Goal: Task Accomplishment & Management: Complete application form

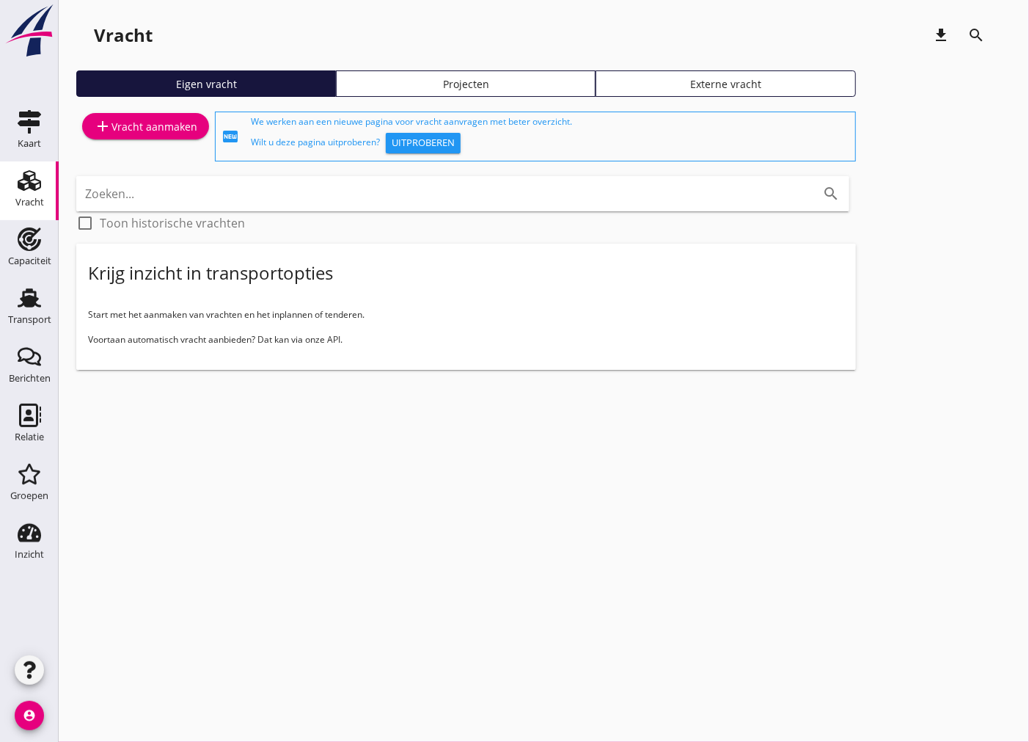
click at [171, 128] on div "add Vracht aanmaken" at bounding box center [145, 126] width 103 height 18
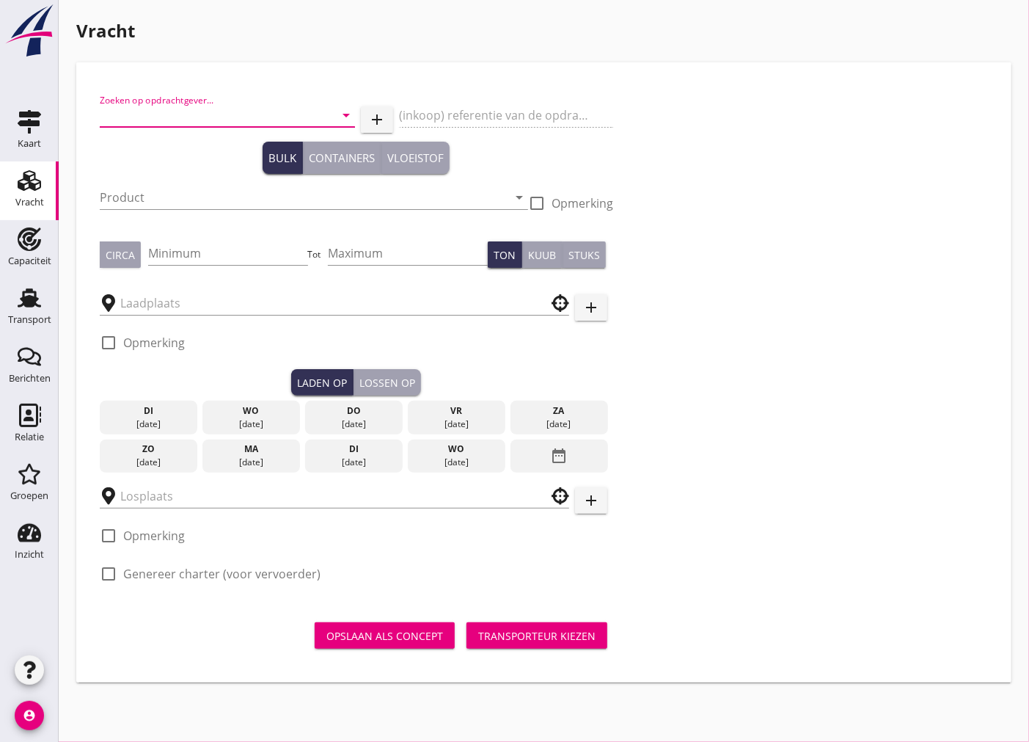
click at [218, 123] on input "Zoeken op opdrachtgever..." at bounding box center [207, 114] width 214 height 23
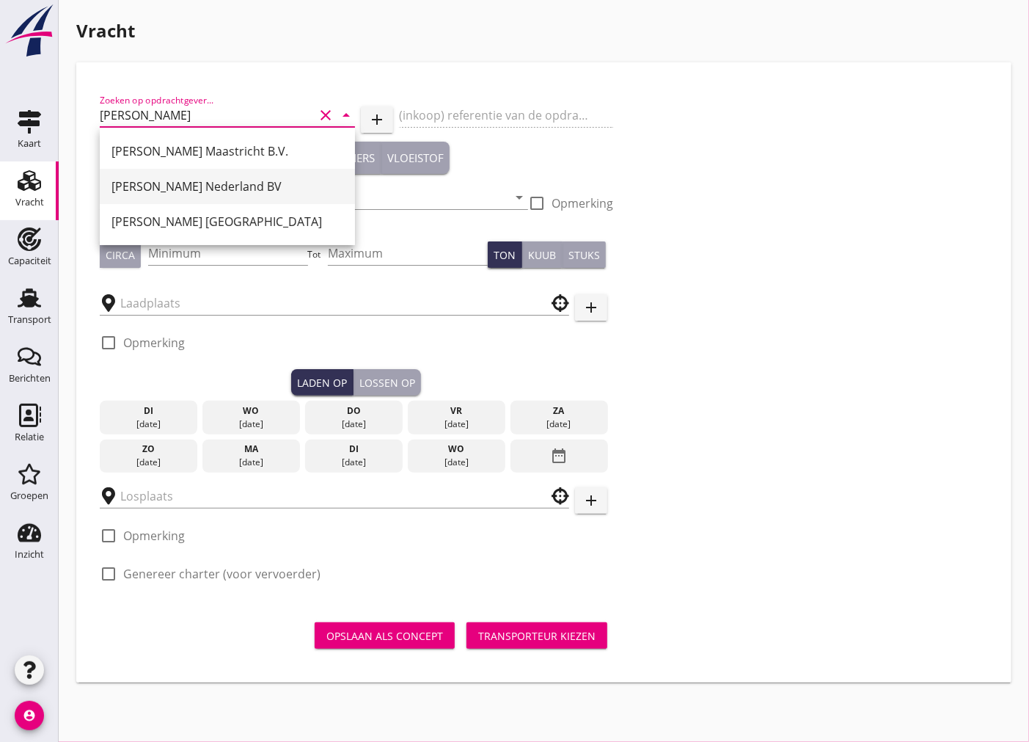
click at [238, 191] on div "[PERSON_NAME] Nederland BV" at bounding box center [228, 187] width 232 height 18
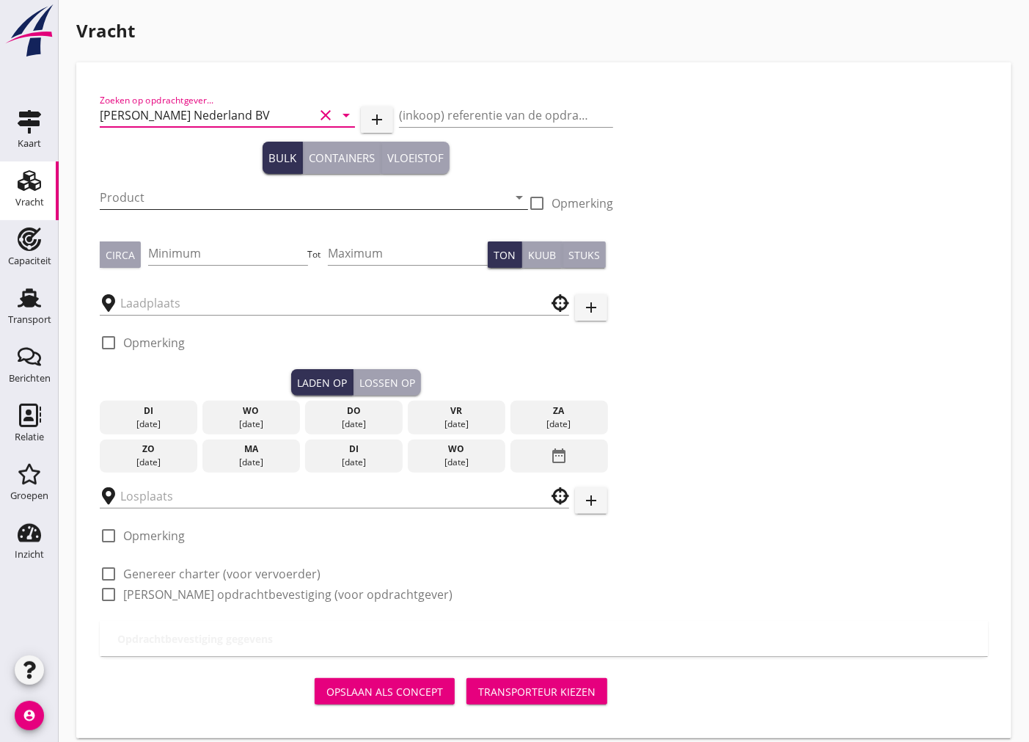
type input "[PERSON_NAME] Nederland BV"
click at [209, 200] on input "Product" at bounding box center [304, 197] width 408 height 23
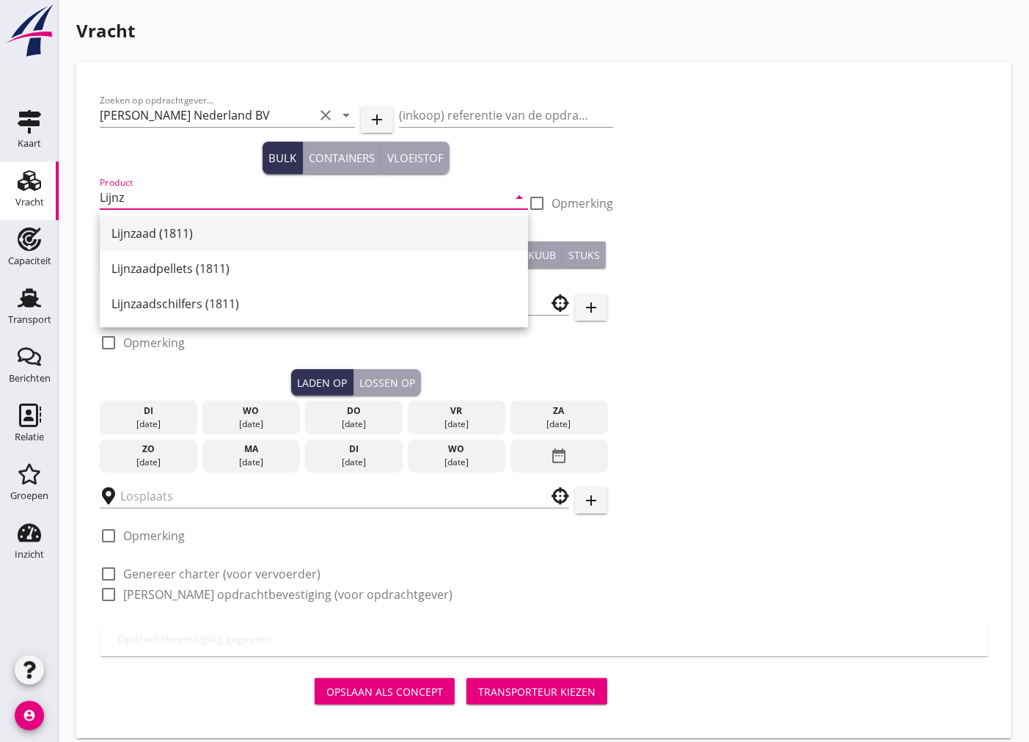
click at [207, 238] on div "Lijnzaad (1811)" at bounding box center [314, 233] width 405 height 18
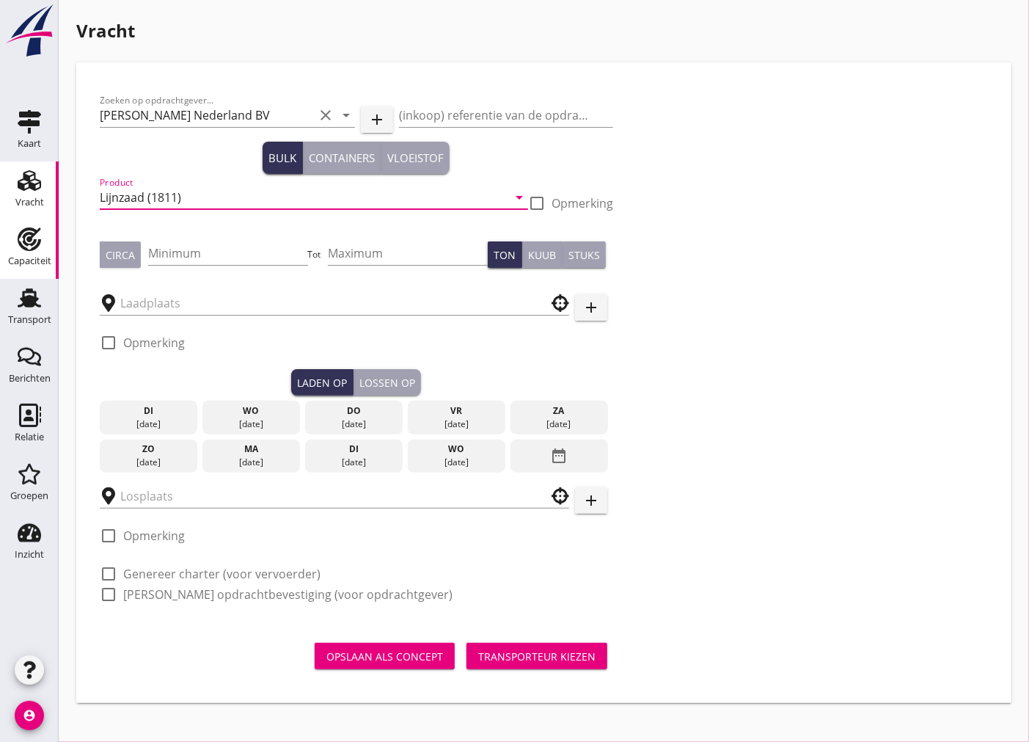
type input "Lijnzaad (1811)"
click at [206, 254] on input "Minimum" at bounding box center [228, 252] width 160 height 23
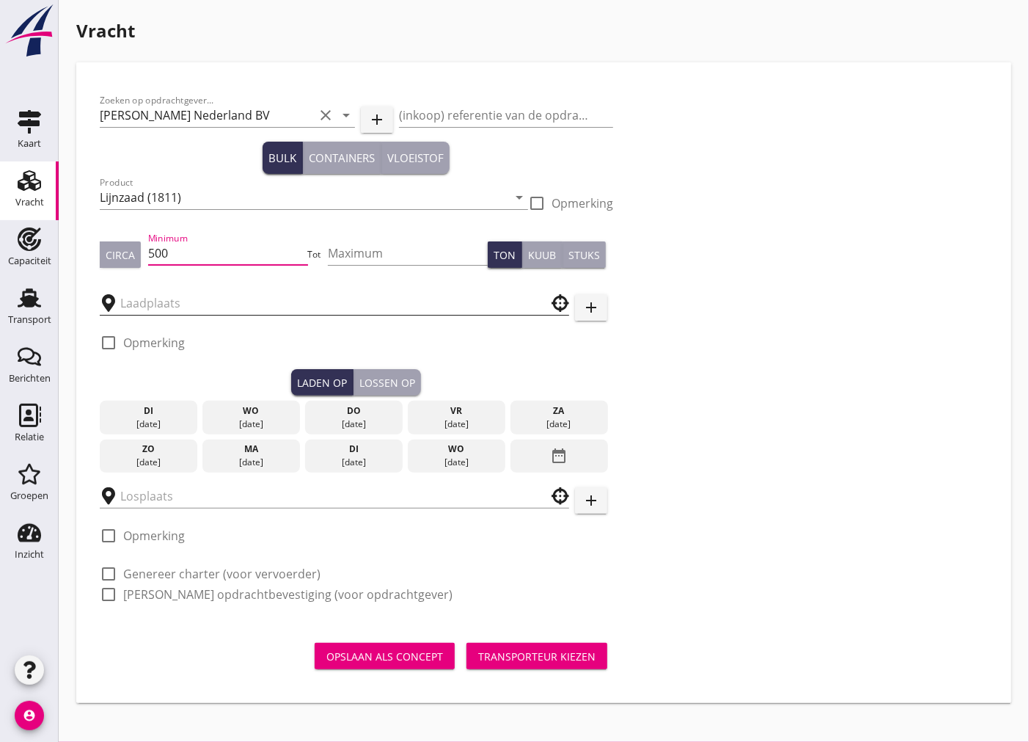
type input "500"
click at [172, 302] on input "text" at bounding box center [324, 302] width 408 height 23
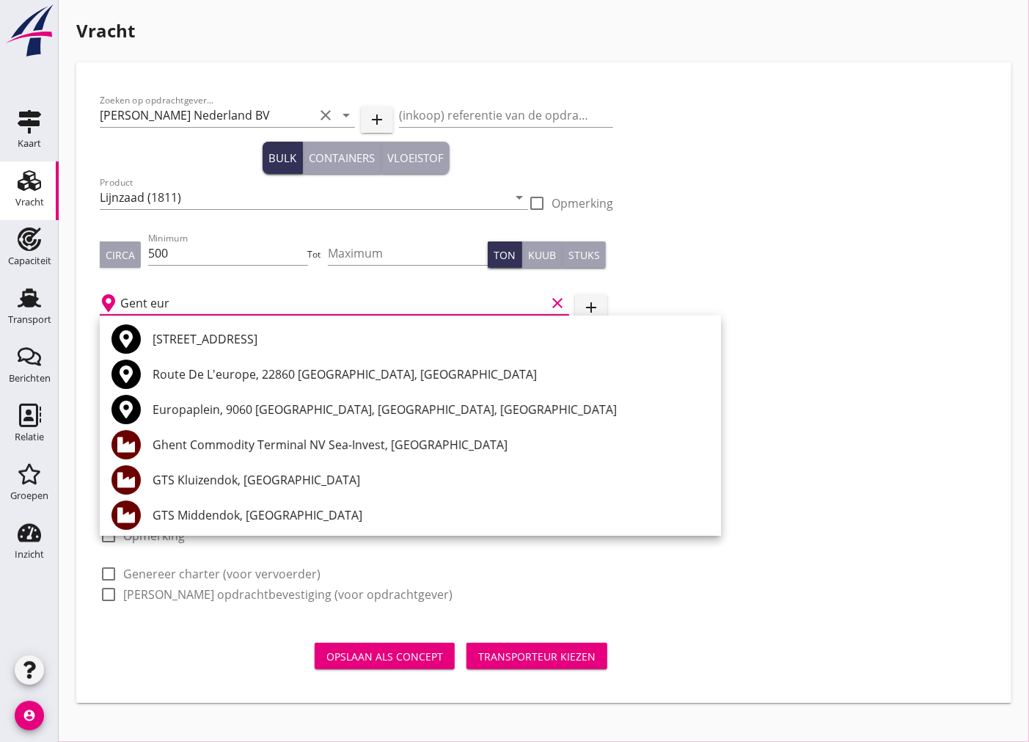
click at [208, 308] on input "Gent eur" at bounding box center [332, 302] width 425 height 23
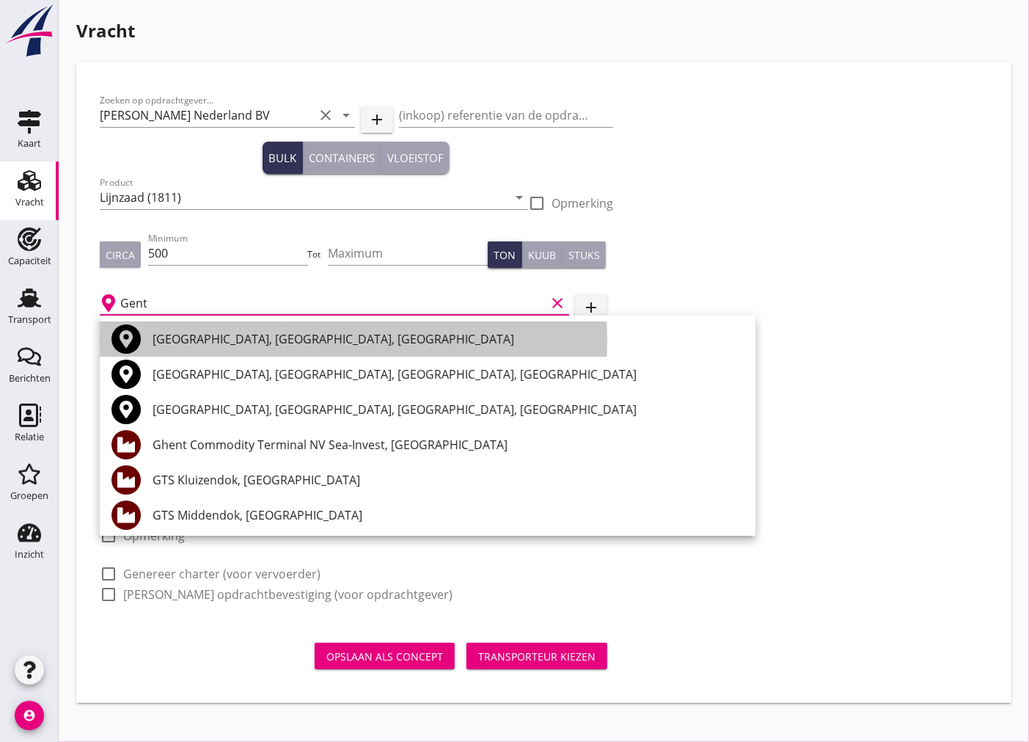
click at [233, 329] on div "[GEOGRAPHIC_DATA], [GEOGRAPHIC_DATA], [GEOGRAPHIC_DATA]" at bounding box center [448, 338] width 591 height 35
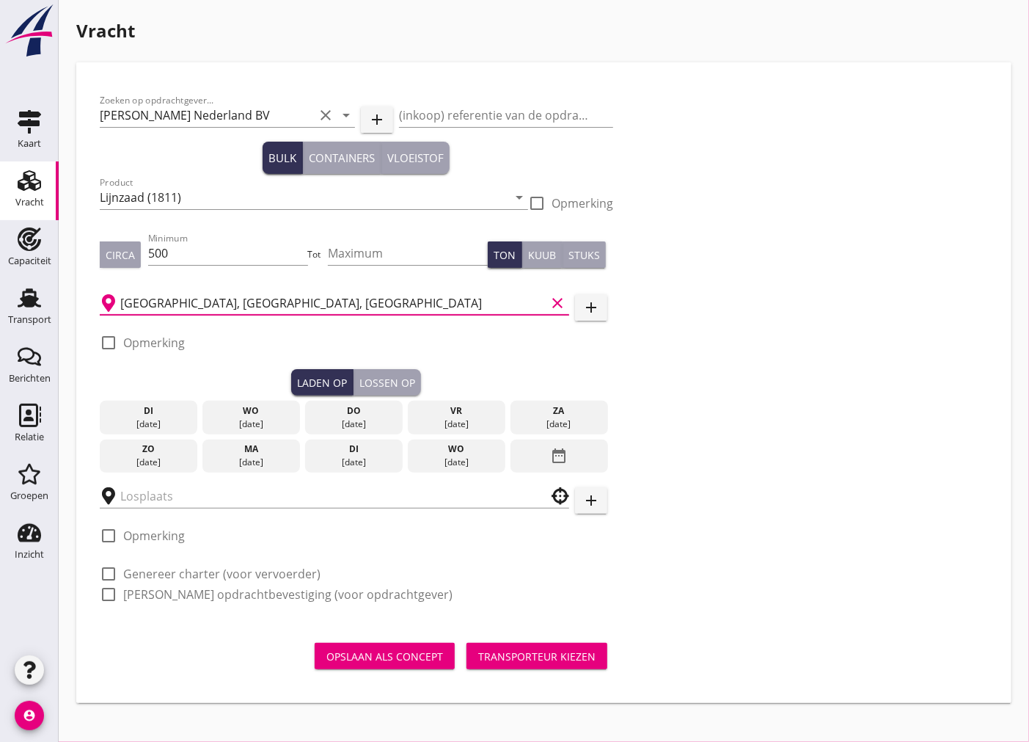
type input "[GEOGRAPHIC_DATA], [GEOGRAPHIC_DATA], [GEOGRAPHIC_DATA]"
click at [110, 340] on div at bounding box center [108, 342] width 25 height 25
checkbox input "true"
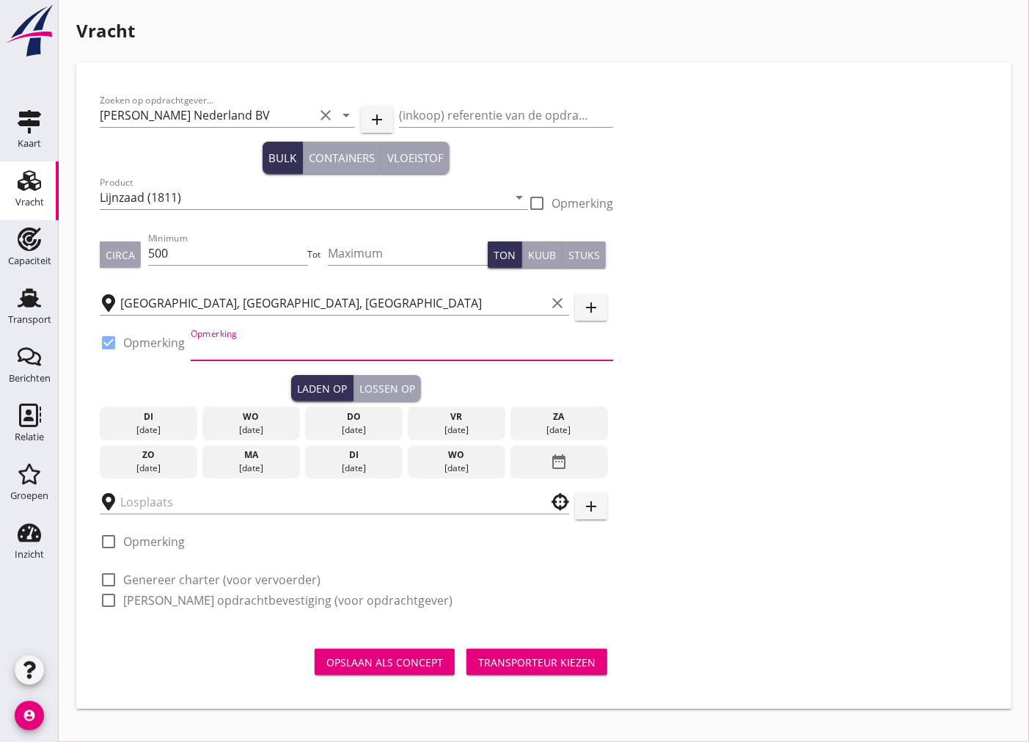
click at [217, 347] on input "Opmerking" at bounding box center [402, 348] width 423 height 23
type input "Eurosilo 0032-93537796"
click at [345, 426] on div "[DATE]" at bounding box center [354, 429] width 90 height 13
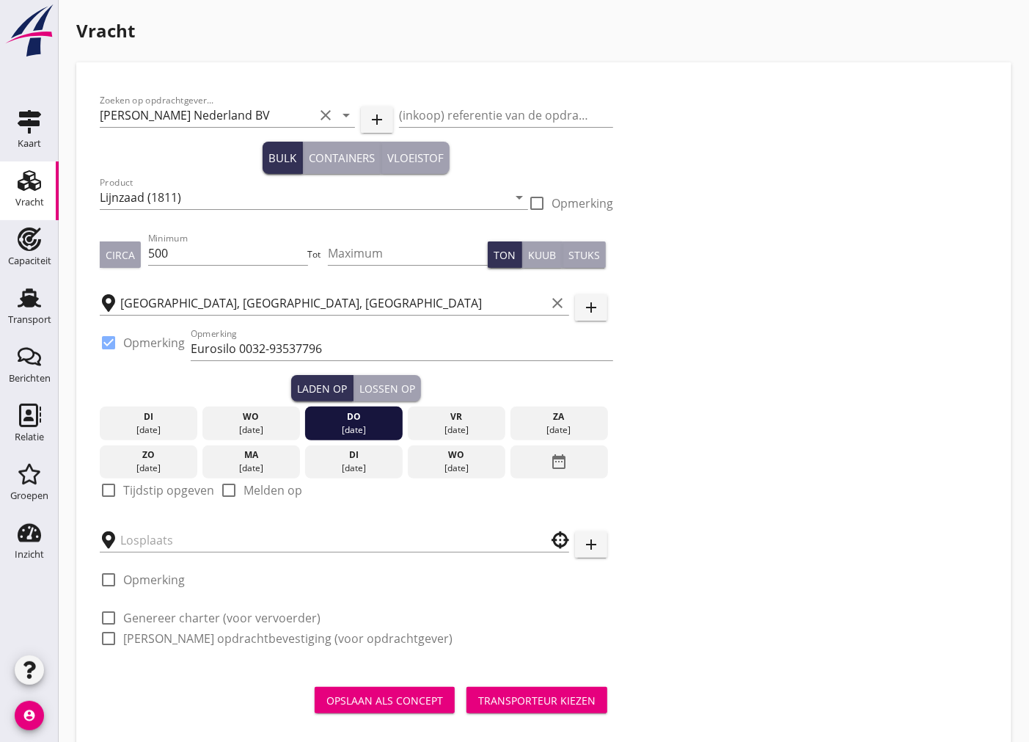
click at [106, 489] on div at bounding box center [108, 490] width 25 height 25
checkbox input "true"
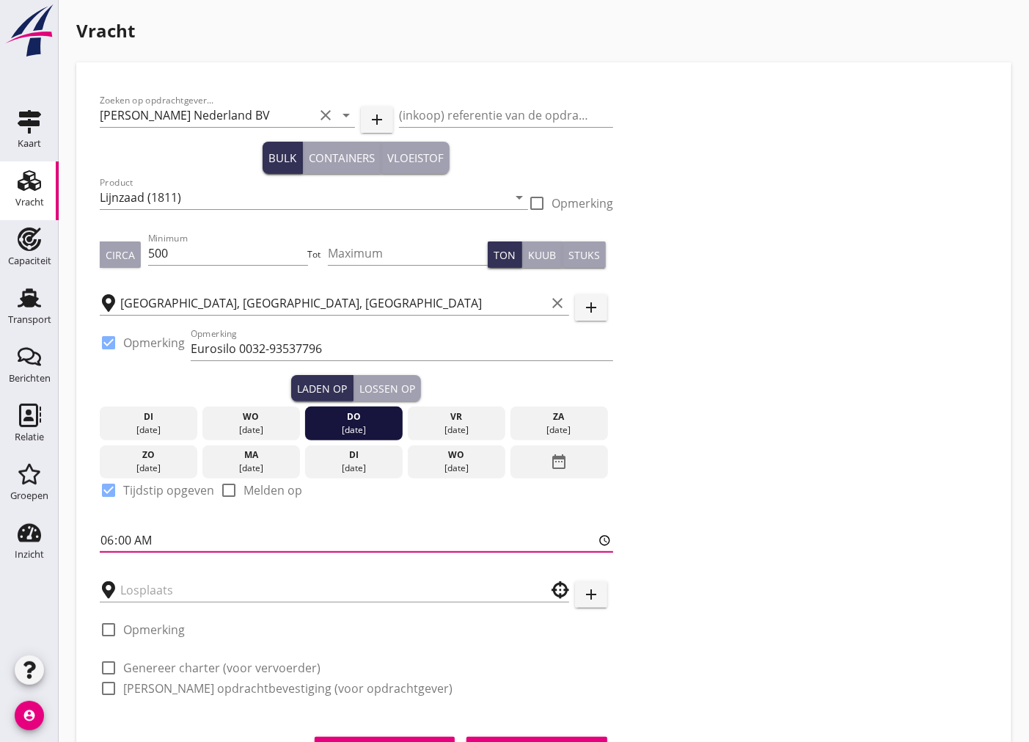
click at [125, 538] on input "06:00" at bounding box center [357, 539] width 514 height 23
type input "06:01"
click at [271, 589] on input "text" at bounding box center [324, 589] width 408 height 23
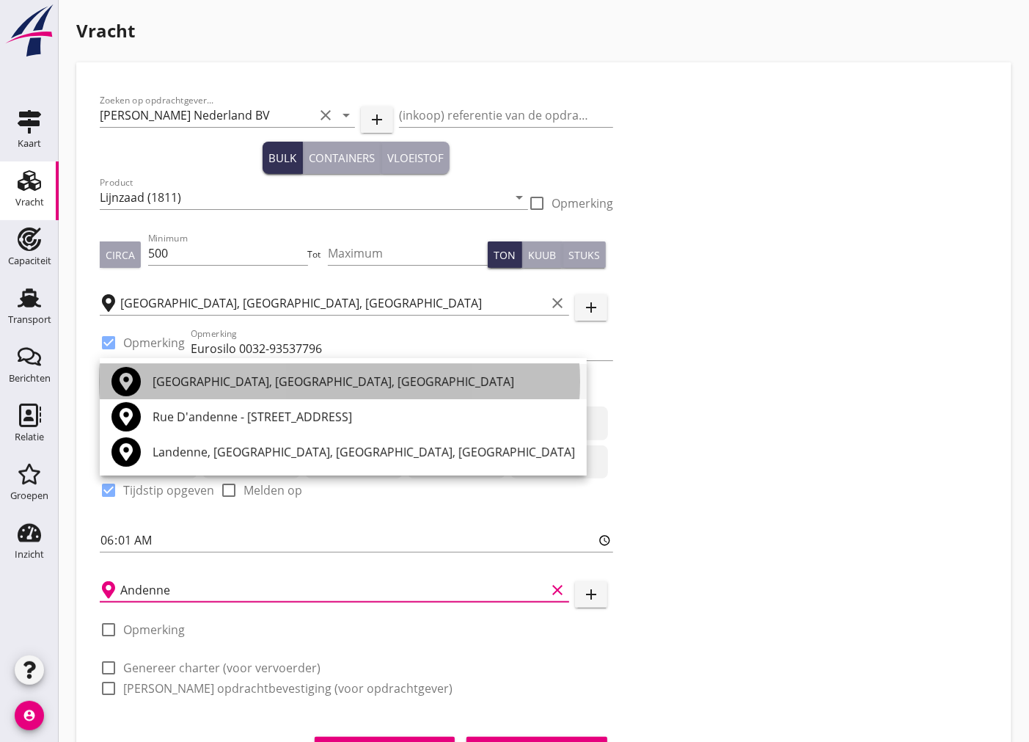
click at [238, 384] on div "[GEOGRAPHIC_DATA], [GEOGRAPHIC_DATA], [GEOGRAPHIC_DATA]" at bounding box center [364, 382] width 423 height 18
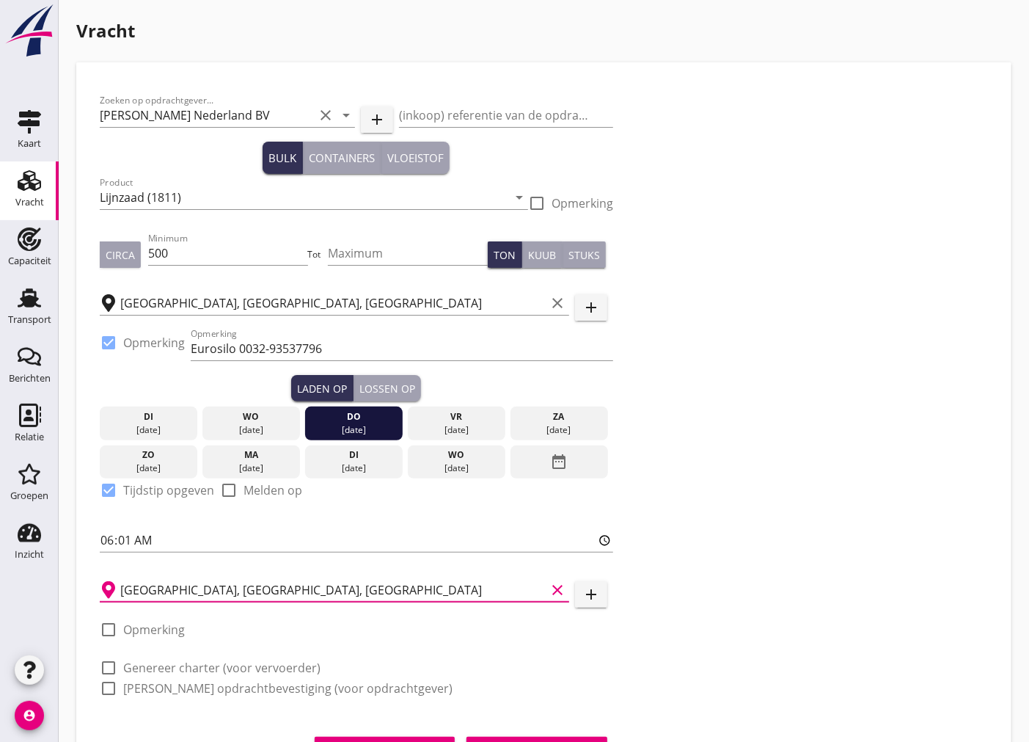
type input "[GEOGRAPHIC_DATA], [GEOGRAPHIC_DATA], [GEOGRAPHIC_DATA]"
click at [106, 633] on div at bounding box center [108, 629] width 25 height 25
checkbox input "true"
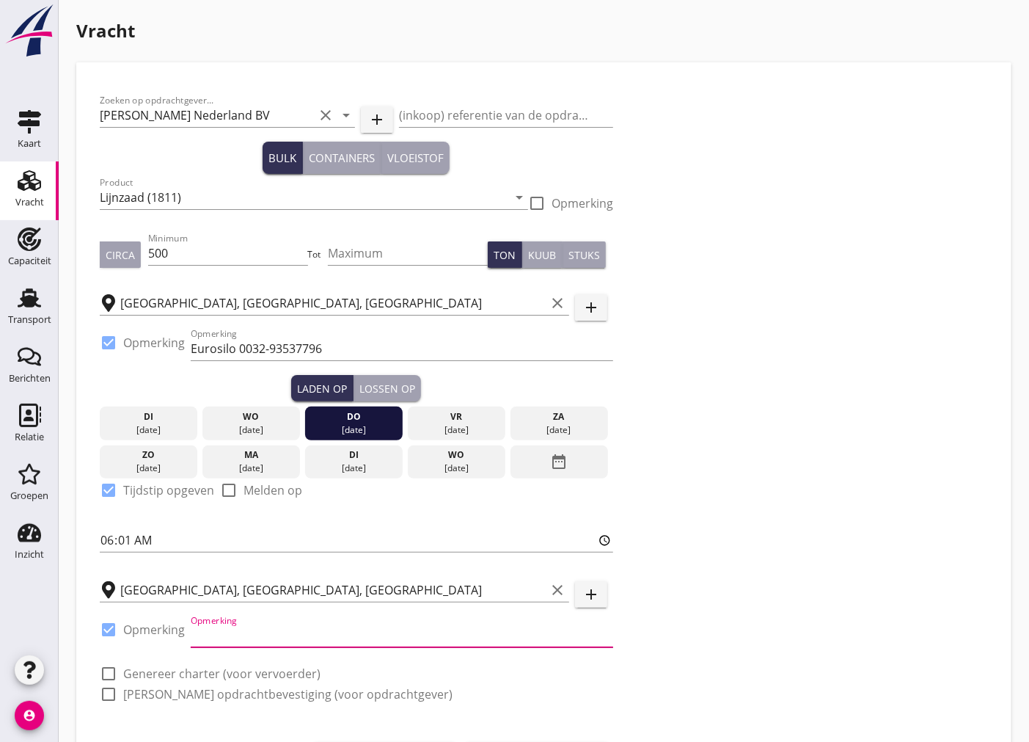
click at [221, 631] on input "Opmerking" at bounding box center [402, 635] width 423 height 23
click at [384, 620] on div "Opmerking 0032-85825201" at bounding box center [402, 638] width 423 height 47
click at [391, 641] on input "0032-85825201" at bounding box center [402, 635] width 423 height 23
paste input "[EMAIL_ADDRESS][DOMAIN_NAME]"
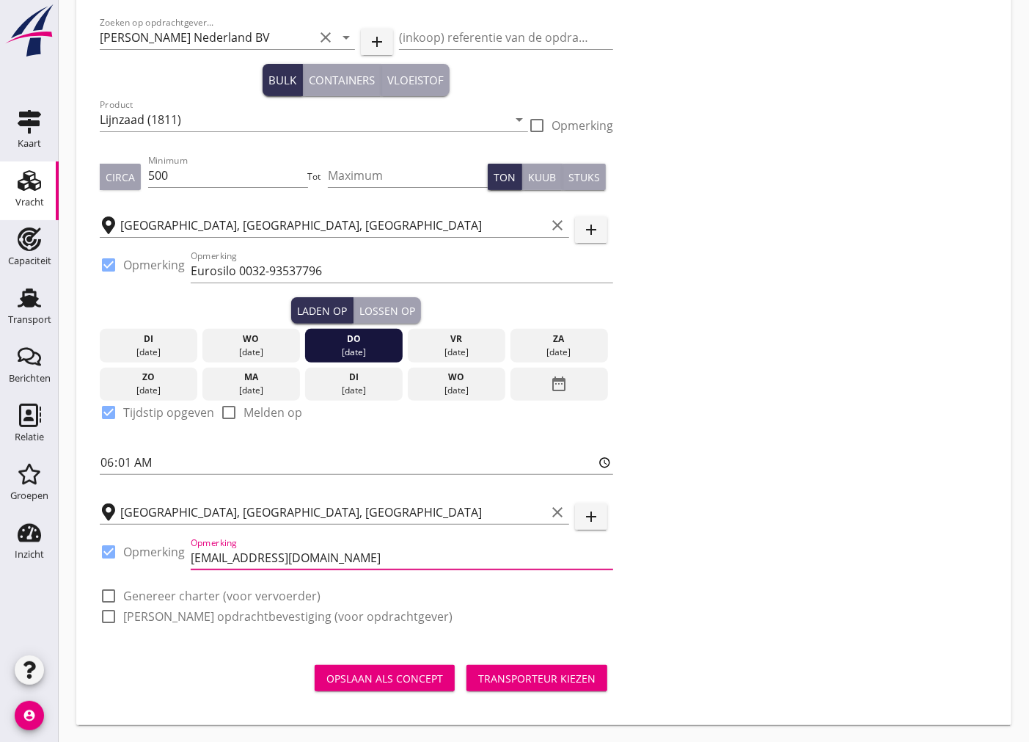
type input "[EMAIL_ADDRESS][DOMAIN_NAME]"
click at [109, 592] on div at bounding box center [108, 595] width 25 height 25
checkbox input "true"
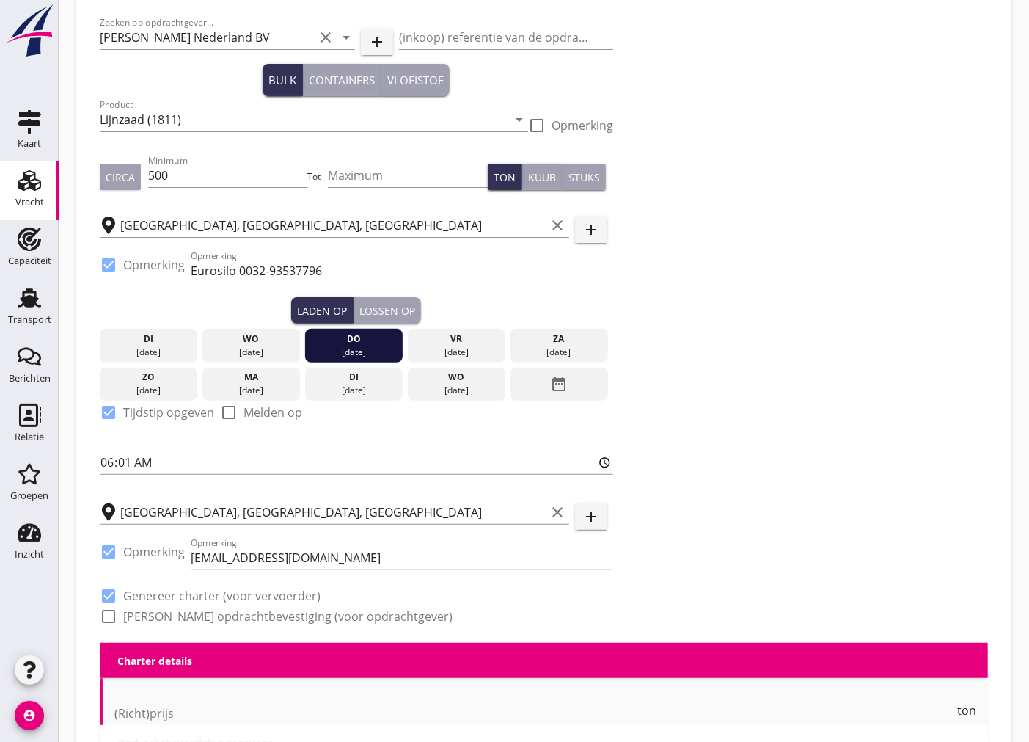
click at [112, 615] on div at bounding box center [108, 616] width 25 height 25
checkbox input "true"
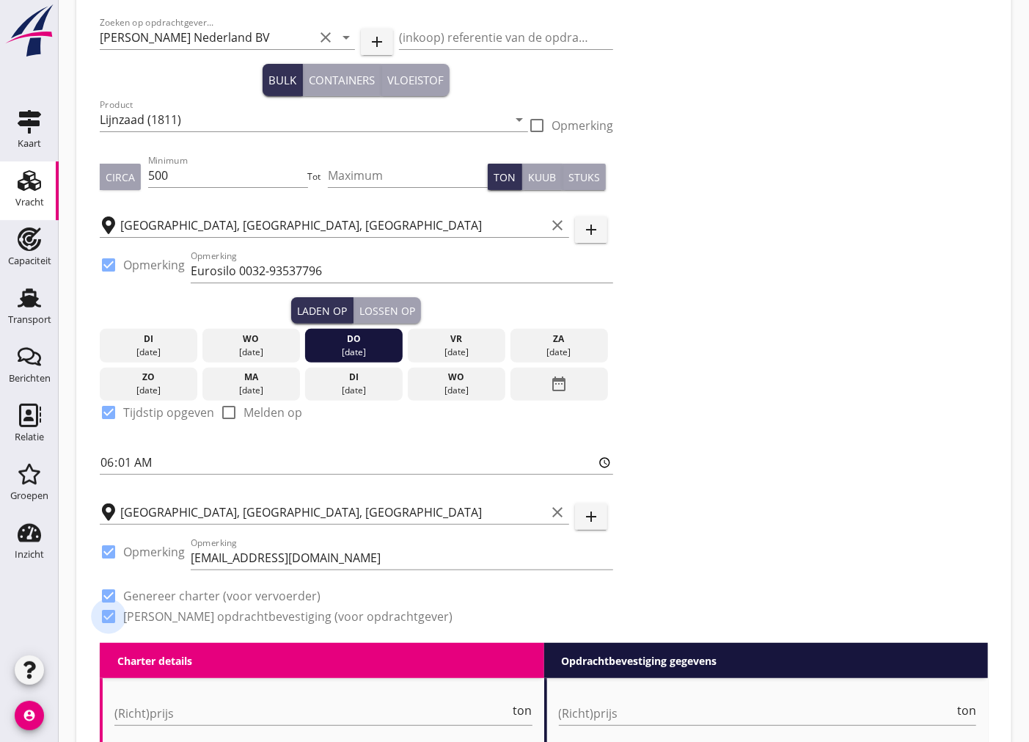
scroll to position [194, 0]
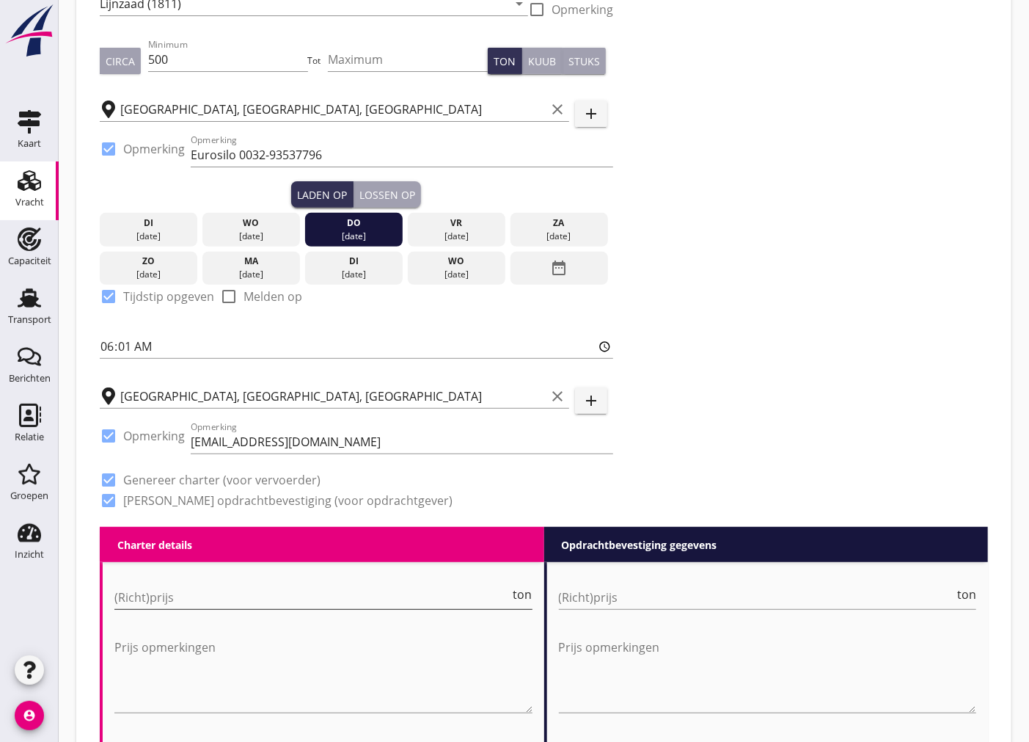
click at [248, 590] on input "(Richt)prijs" at bounding box center [312, 596] width 396 height 23
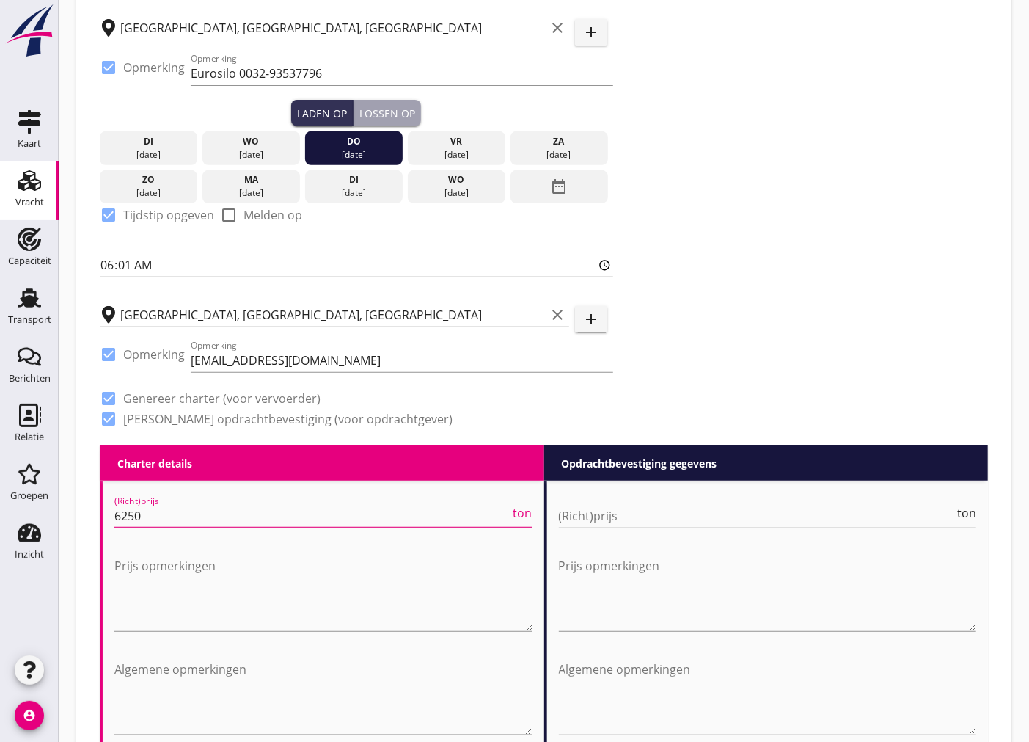
scroll to position [357, 0]
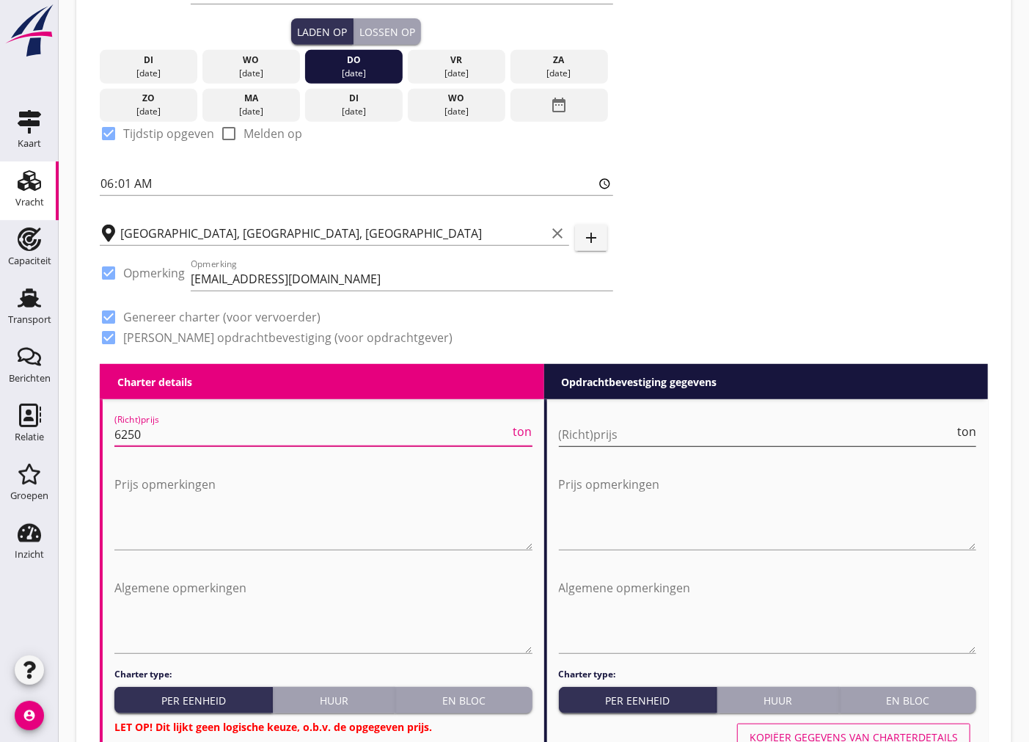
type input "6250"
click at [654, 431] on input "(Richt)prijs" at bounding box center [757, 434] width 396 height 23
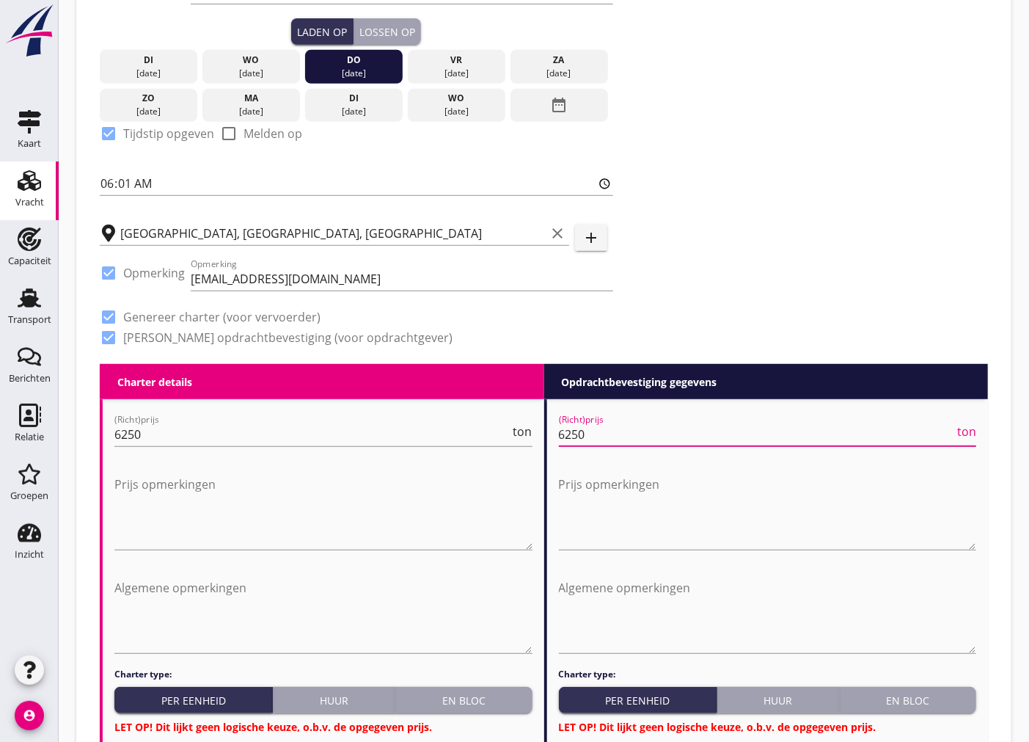
scroll to position [602, 0]
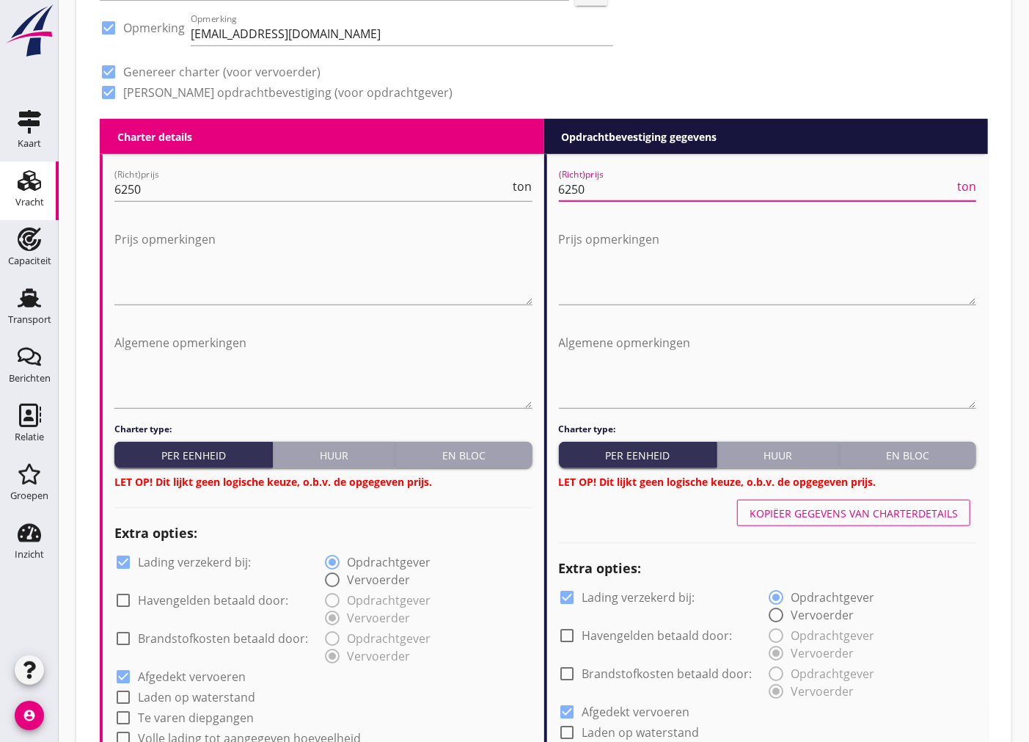
type input "6250"
click at [453, 453] on div "En bloc" at bounding box center [463, 455] width 125 height 15
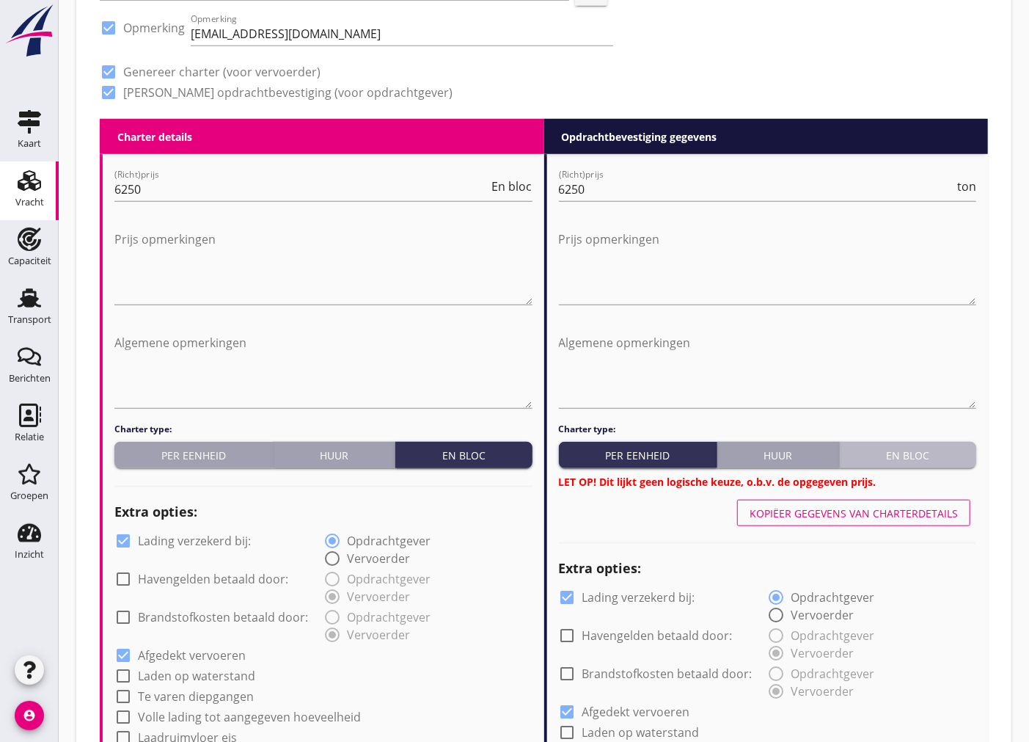
click at [935, 462] on button "En bloc" at bounding box center [908, 455] width 136 height 26
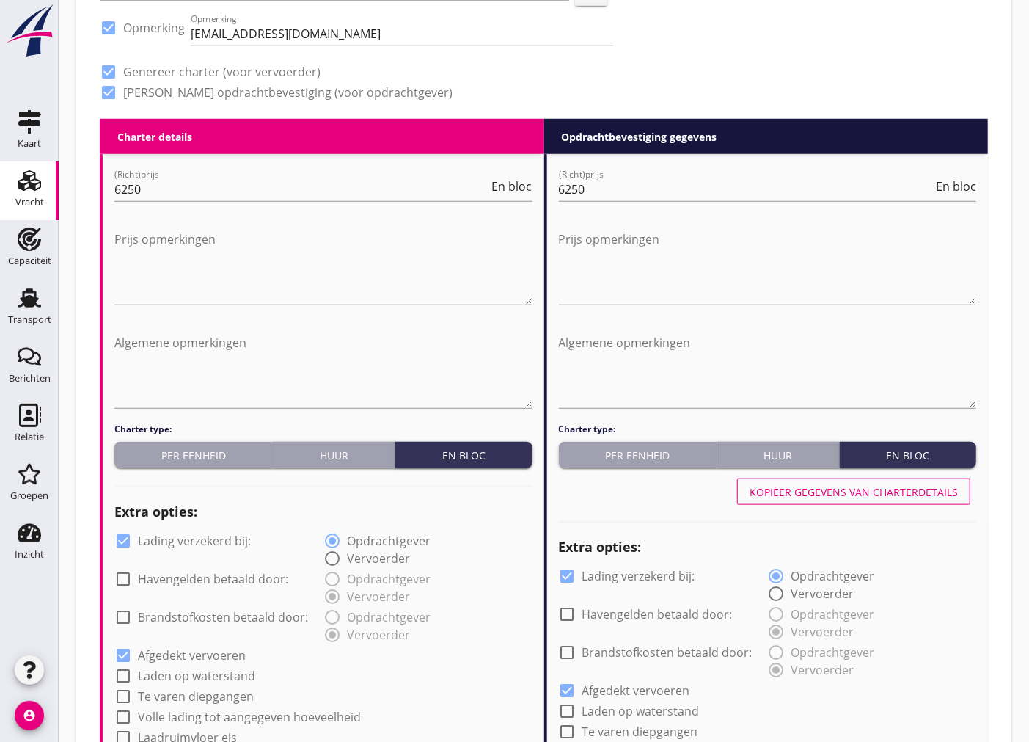
click at [572, 574] on div at bounding box center [567, 575] width 25 height 25
checkbox input "false"
click at [120, 541] on div at bounding box center [123, 540] width 25 height 25
checkbox input "false"
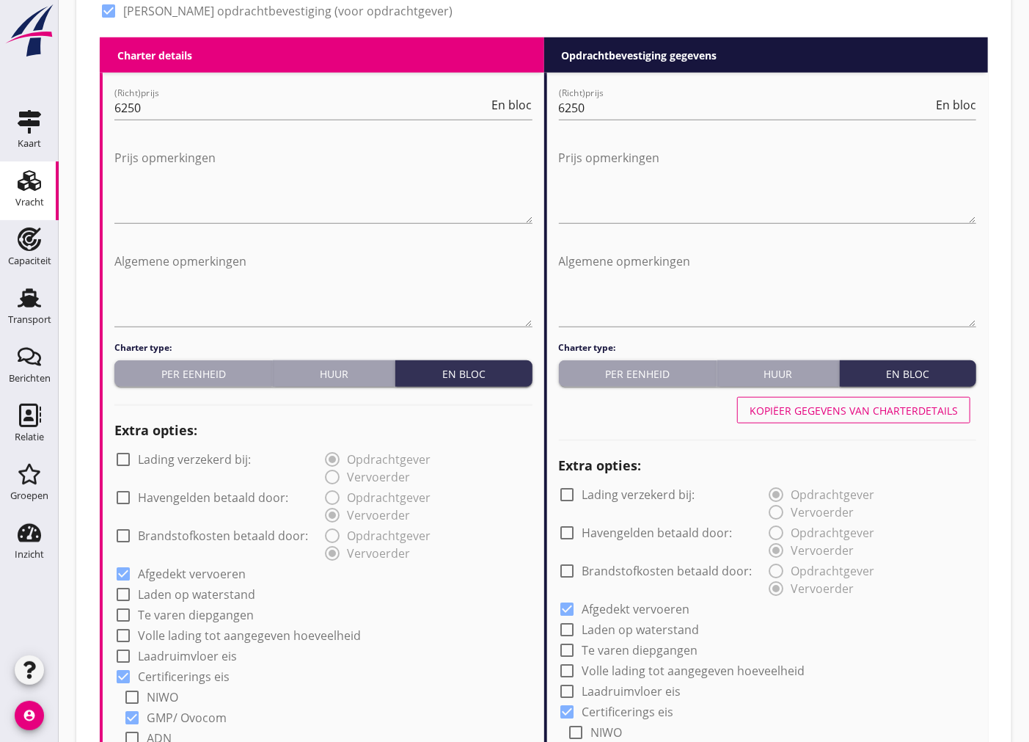
scroll to position [846, 0]
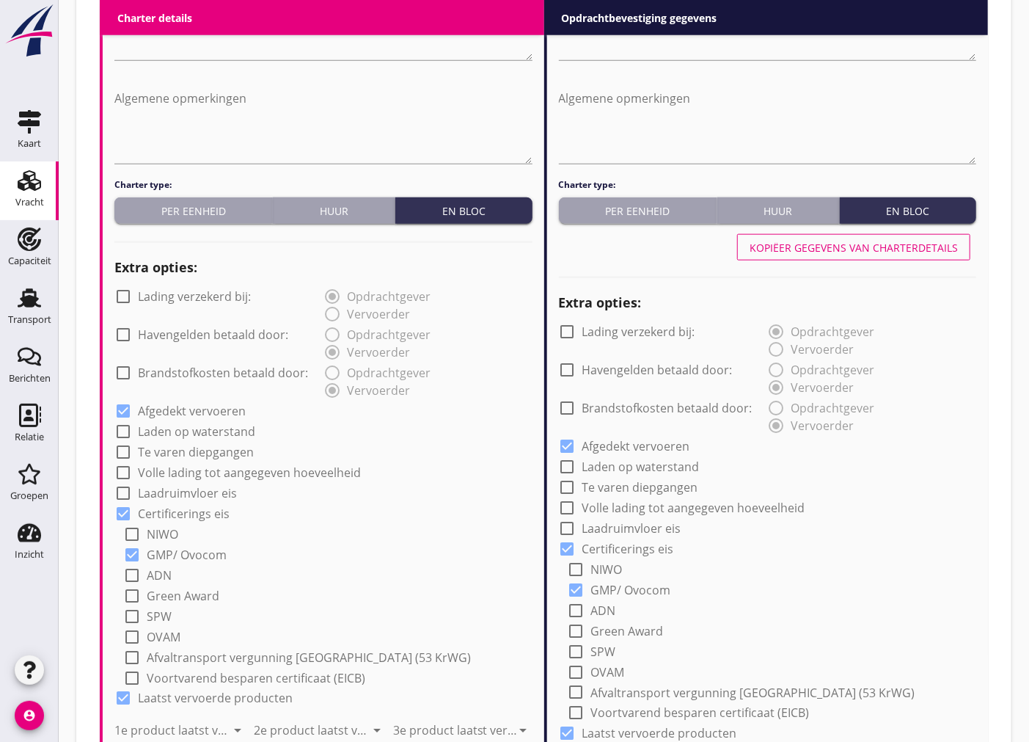
click at [140, 529] on div at bounding box center [132, 534] width 25 height 25
click at [136, 530] on div at bounding box center [132, 534] width 25 height 25
checkbox input "false"
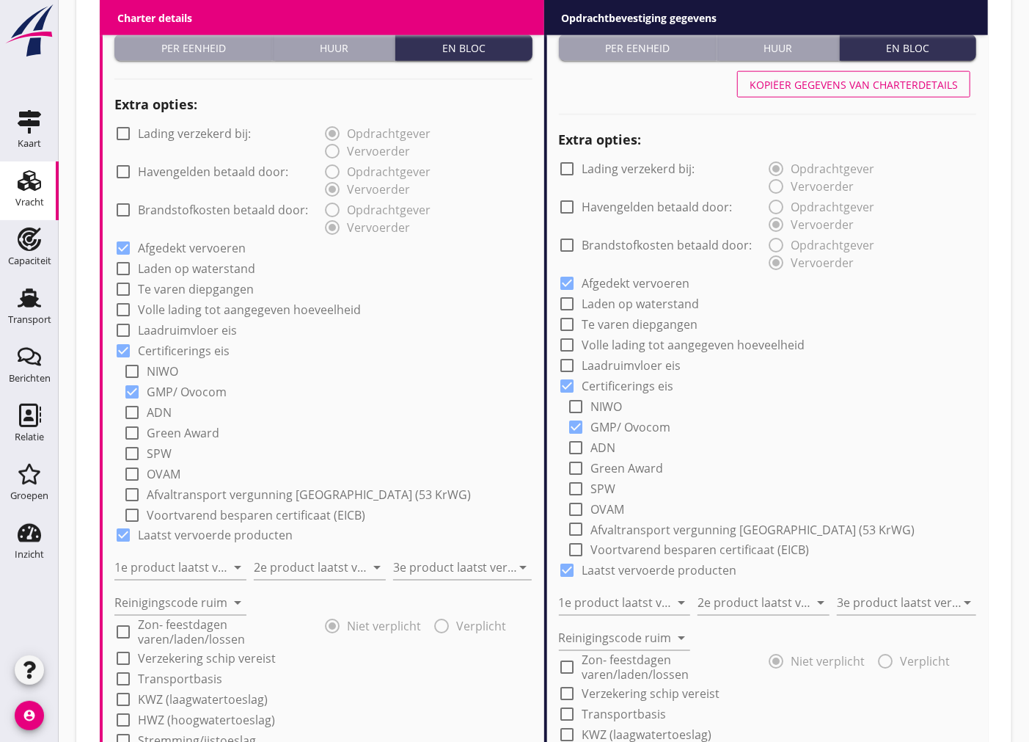
scroll to position [1253, 0]
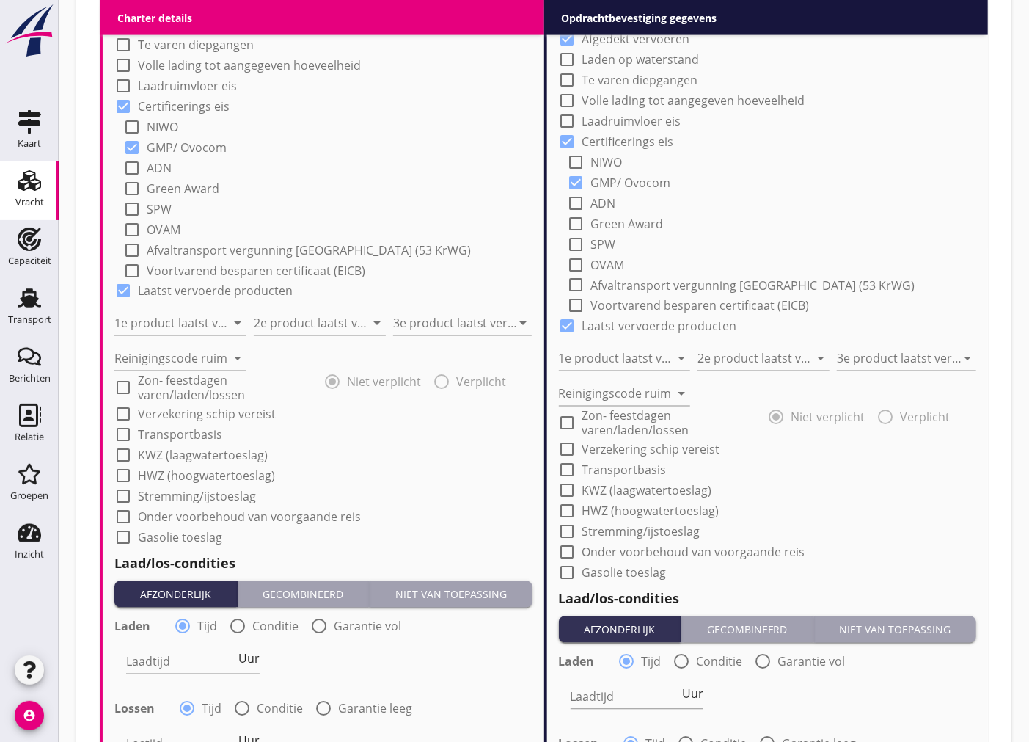
click at [121, 411] on div at bounding box center [123, 414] width 25 height 25
checkbox input "true"
click at [567, 449] on div at bounding box center [567, 449] width 25 height 25
checkbox input "true"
click at [160, 320] on input "1e product laatst vervoerd" at bounding box center [170, 323] width 112 height 23
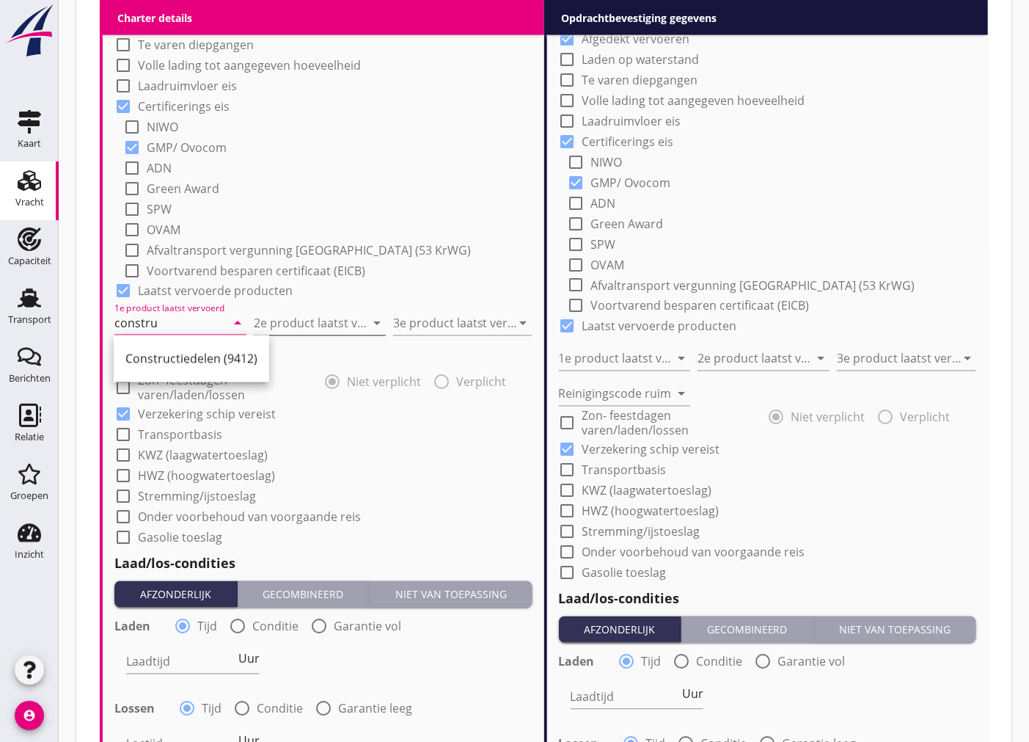
drag, startPoint x: 197, startPoint y: 346, endPoint x: 254, endPoint y: 324, distance: 61.0
click at [197, 346] on div "Constructiedelen (9412)" at bounding box center [191, 358] width 132 height 35
type input "Constructiedelen (9412)"
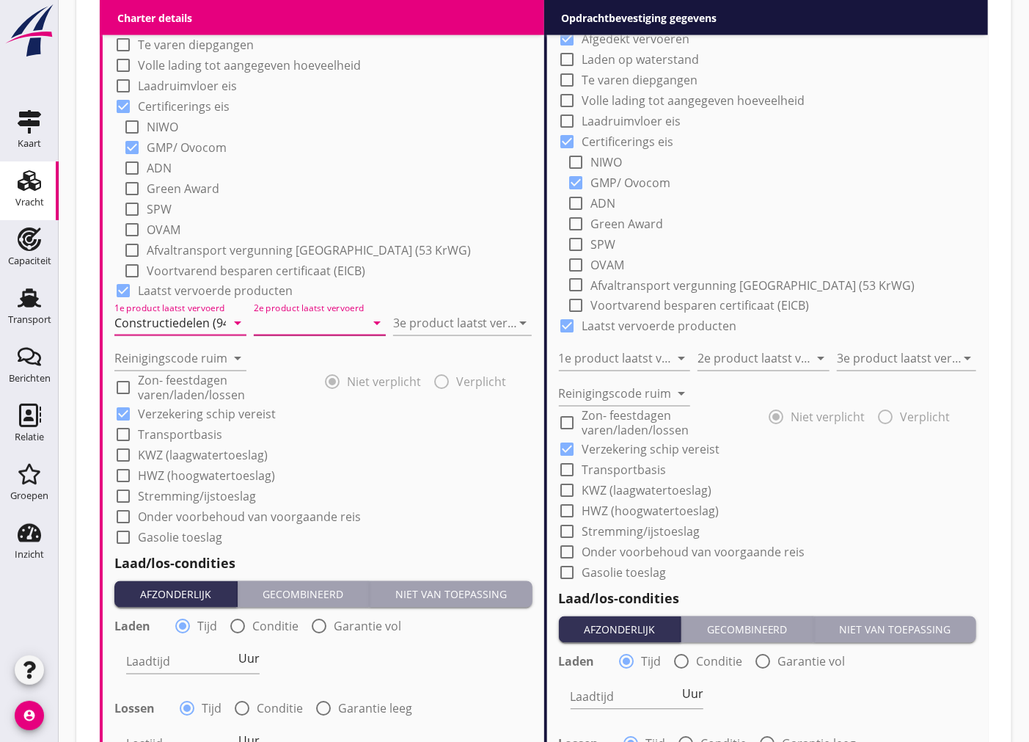
click at [316, 317] on input "2e product laatst vervoerd" at bounding box center [310, 323] width 112 height 23
click at [329, 359] on div "Damwand (5312)" at bounding box center [319, 359] width 109 height 18
type input "Damwand (5312)"
click at [470, 327] on input "3e product laatst vervoerd" at bounding box center [452, 323] width 119 height 23
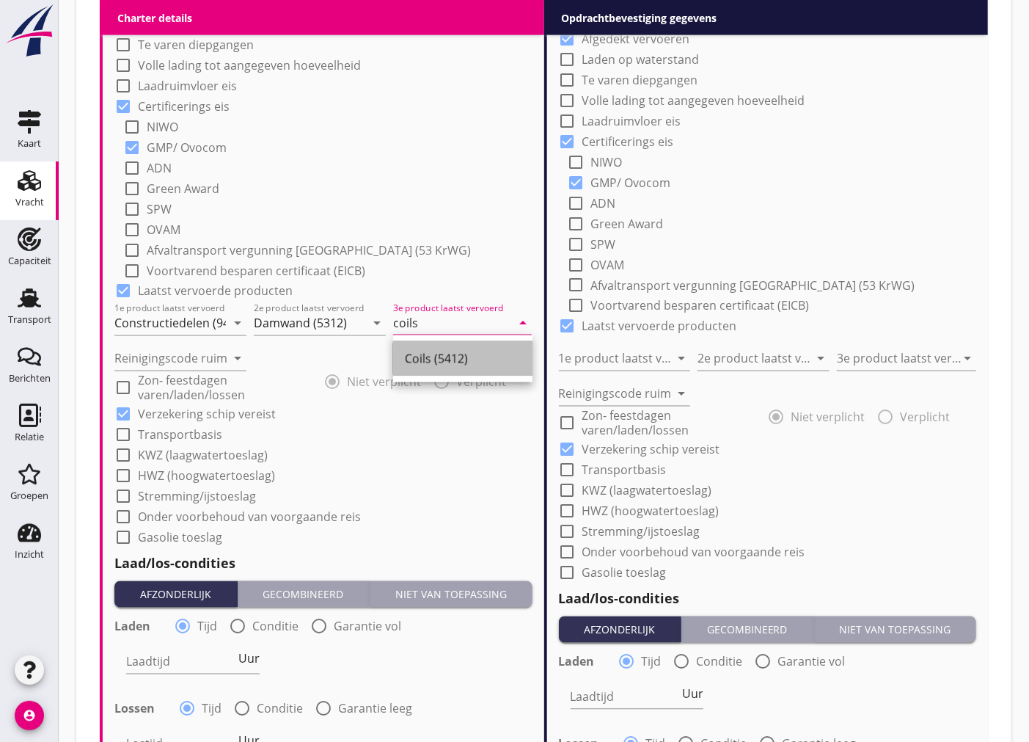
click at [448, 369] on div "Coils (5412)" at bounding box center [463, 358] width 116 height 35
type input "Coils (5412)"
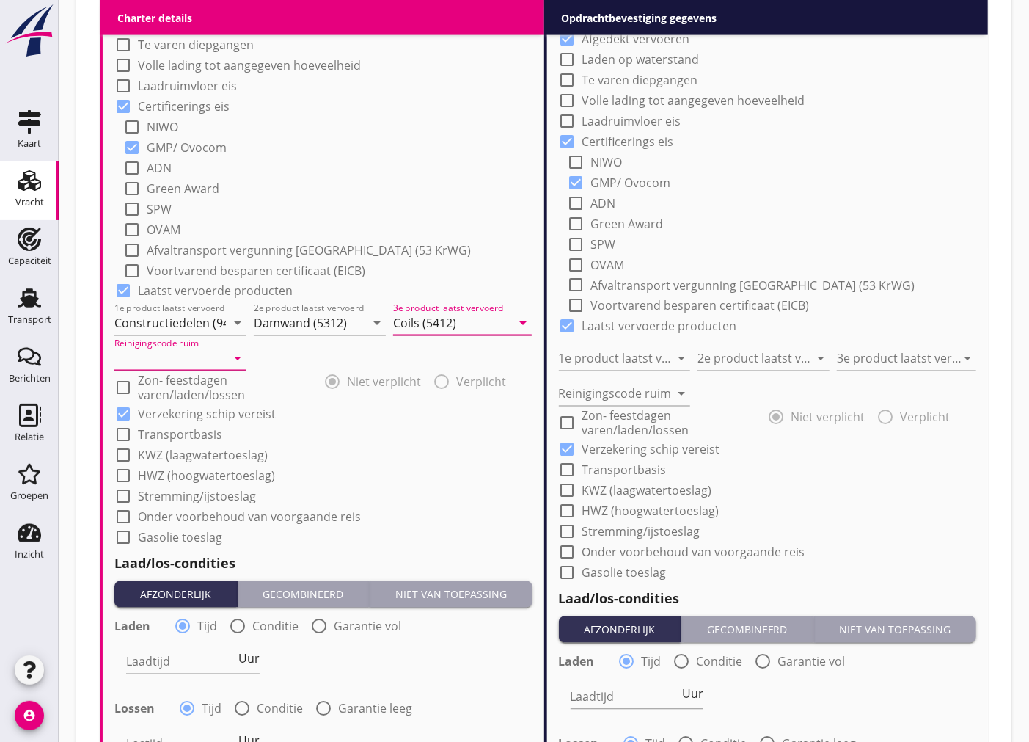
click at [194, 350] on input "Reinigingscode ruim" at bounding box center [170, 358] width 112 height 23
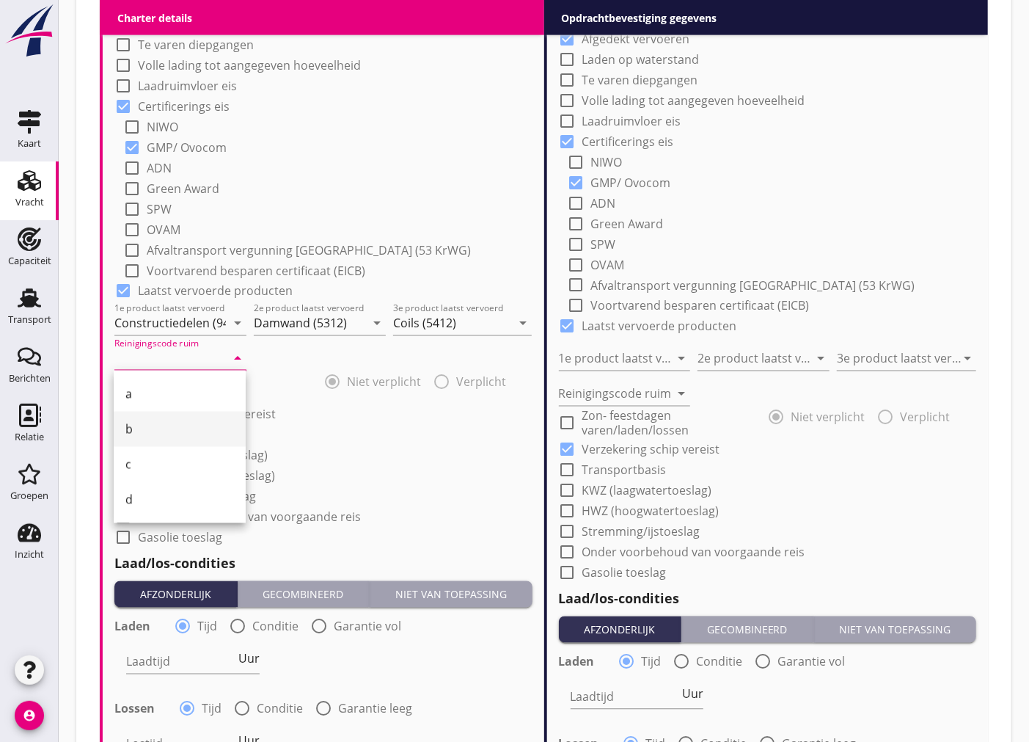
click at [178, 422] on div "b" at bounding box center [179, 429] width 109 height 18
type input "b"
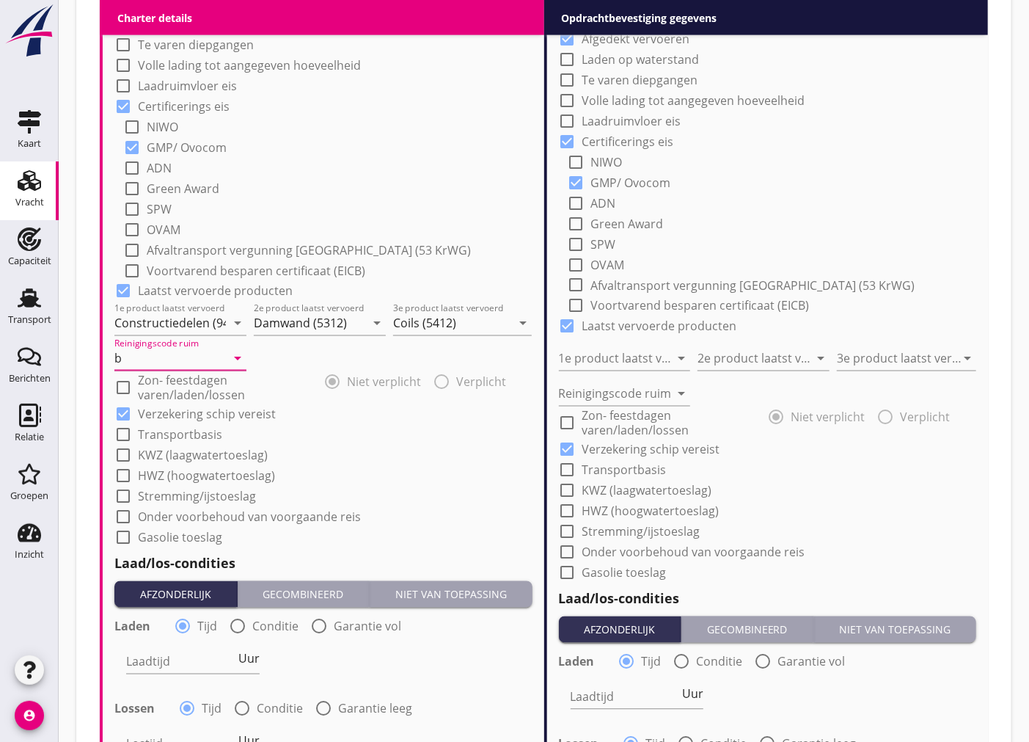
scroll to position [1579, 0]
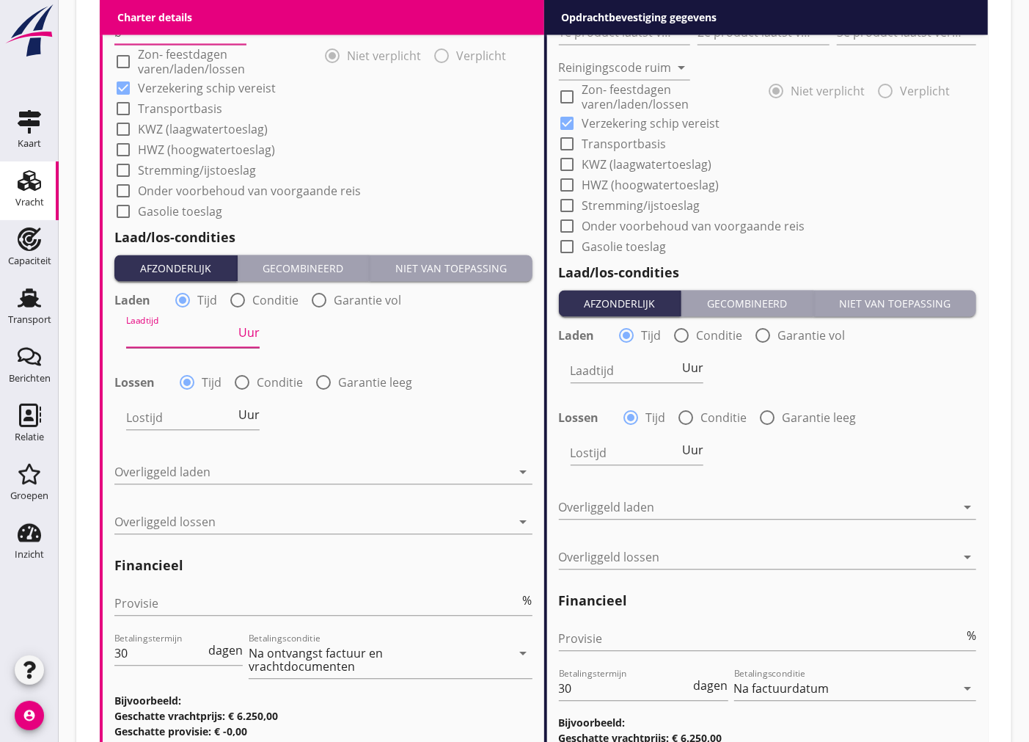
click at [205, 329] on input "Laadtijd" at bounding box center [180, 335] width 109 height 23
click at [246, 329] on span "Uur" at bounding box center [248, 332] width 21 height 12
click at [246, 329] on span "Dag" at bounding box center [249, 332] width 22 height 12
click at [235, 327] on span "Dienst" at bounding box center [242, 332] width 36 height 12
click at [238, 329] on span "Uur" at bounding box center [248, 332] width 21 height 12
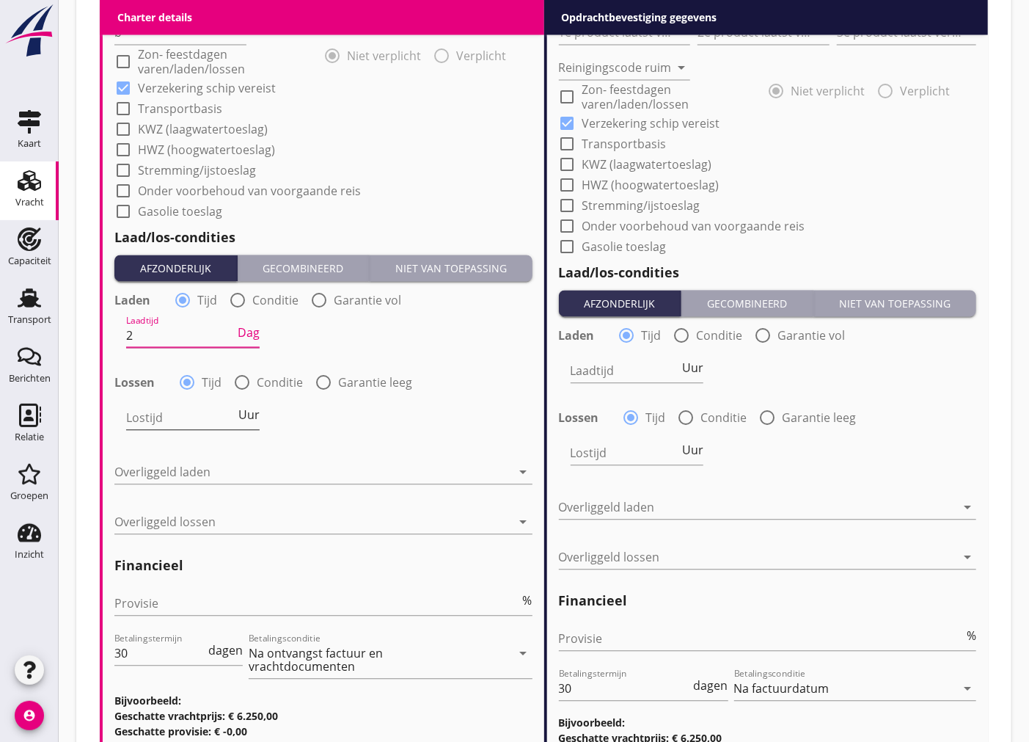
type input "2"
click at [183, 422] on input "Lostijd" at bounding box center [180, 417] width 109 height 23
click at [249, 409] on span "Uur" at bounding box center [248, 415] width 21 height 12
click at [249, 409] on span "Dag" at bounding box center [249, 415] width 22 height 12
click at [249, 409] on span "Dienst" at bounding box center [242, 415] width 36 height 12
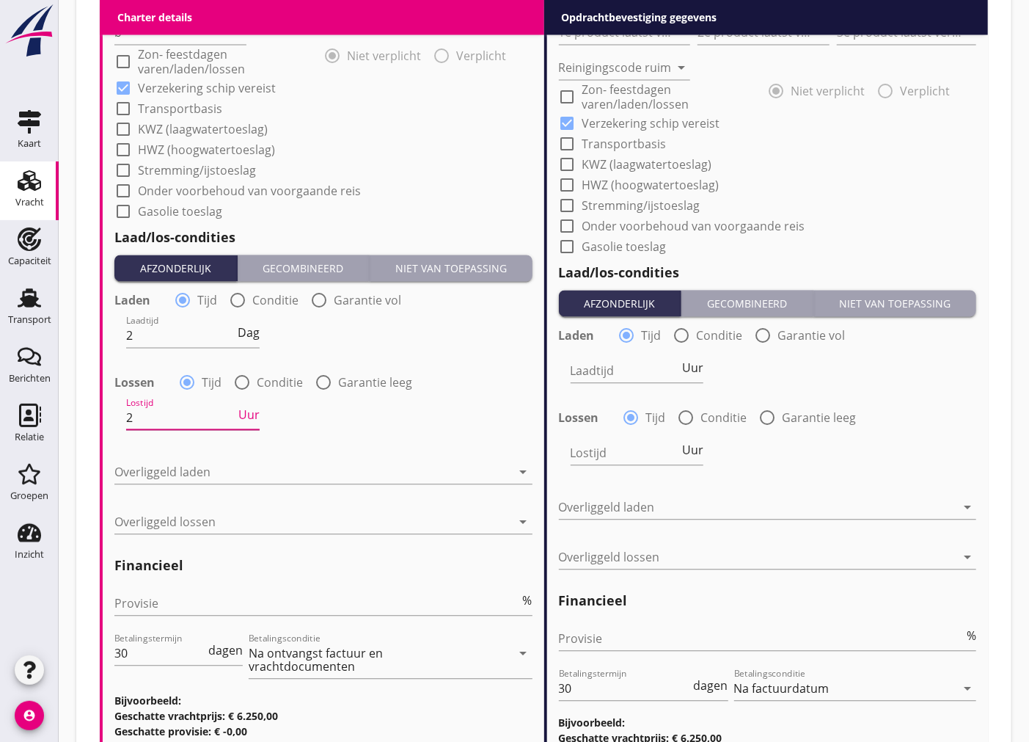
click at [249, 409] on span "Uur" at bounding box center [248, 415] width 21 height 12
type input "2"
click at [216, 472] on div at bounding box center [313, 471] width 398 height 23
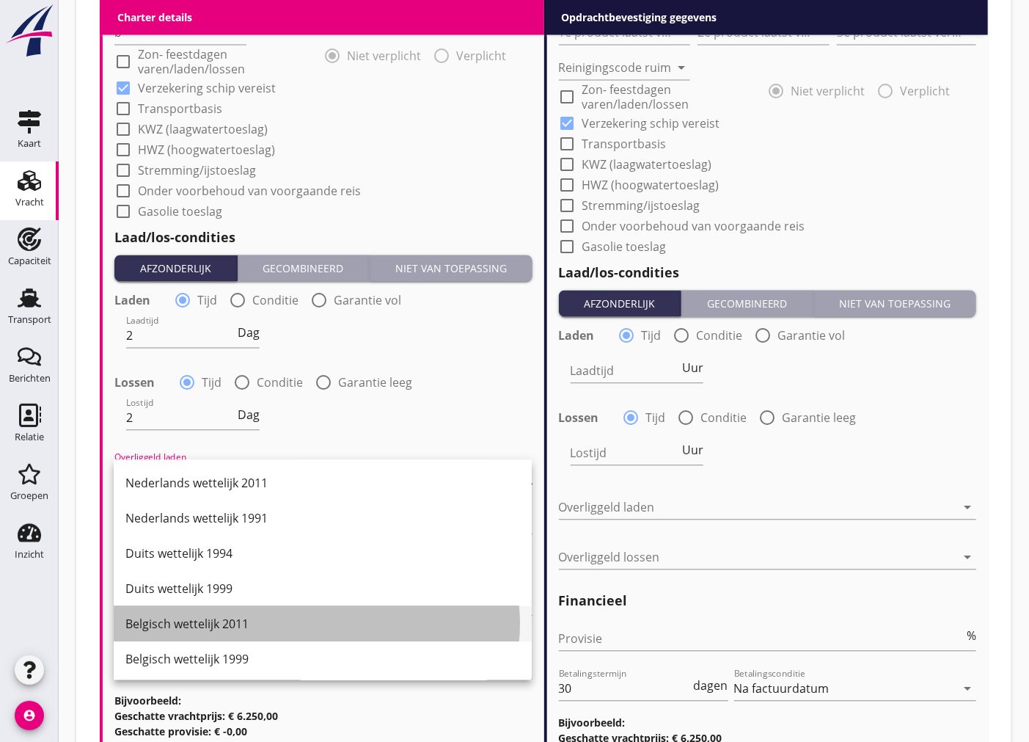
click at [258, 627] on div "Belgisch wettelijk 2011" at bounding box center [322, 624] width 395 height 18
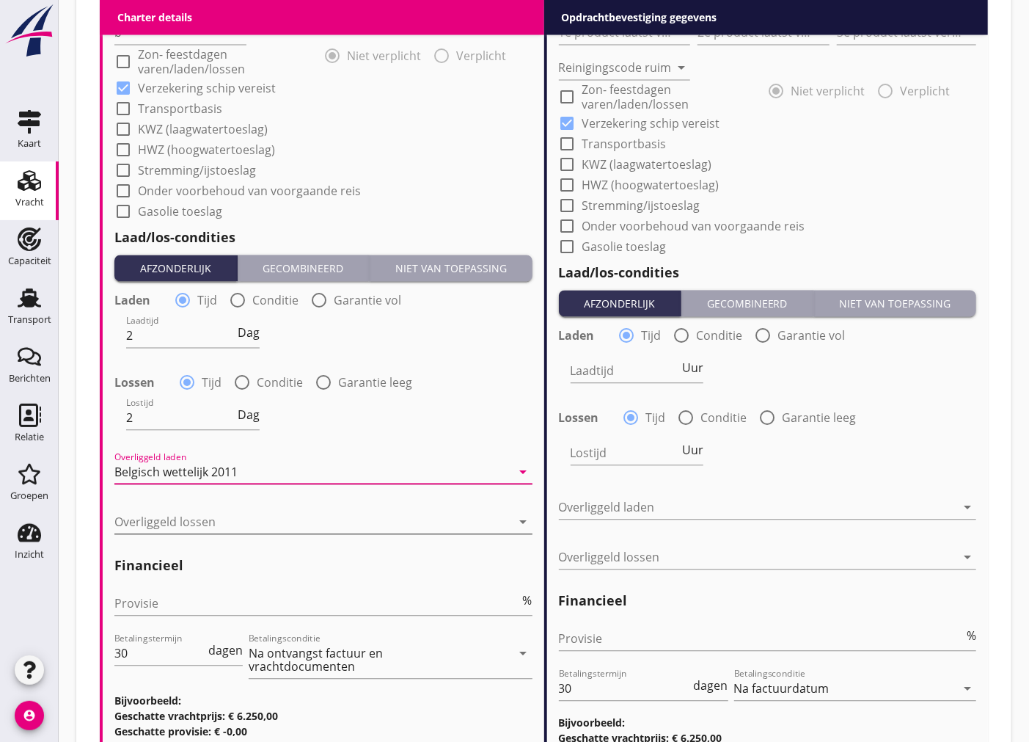
click at [249, 522] on div at bounding box center [313, 521] width 398 height 23
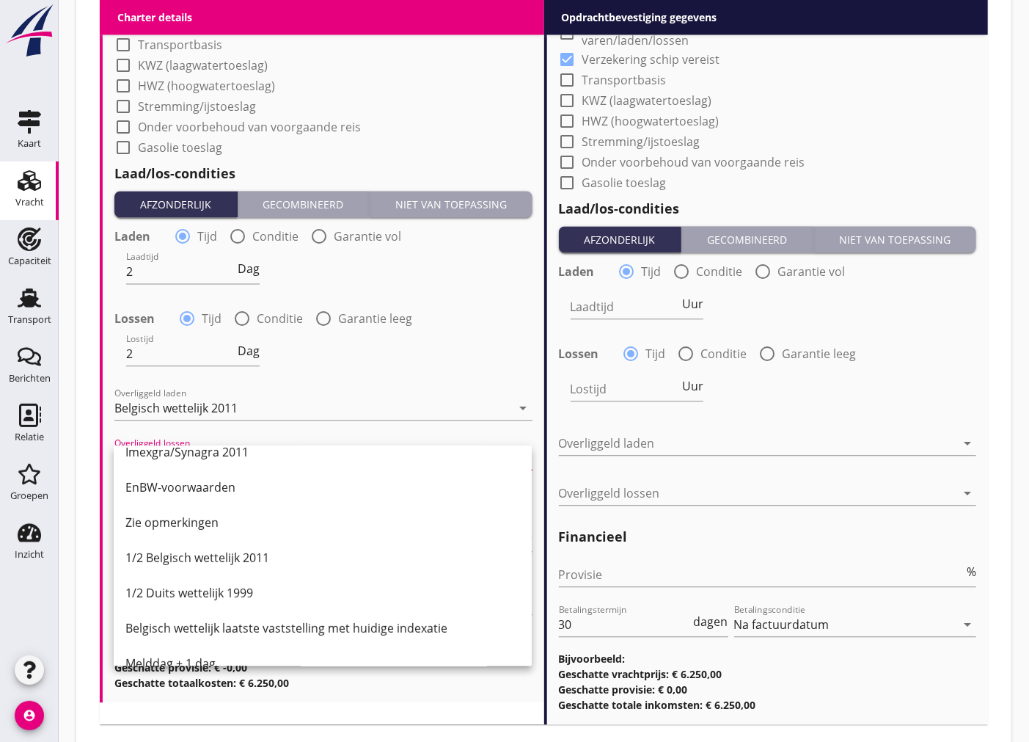
scroll to position [252, 0]
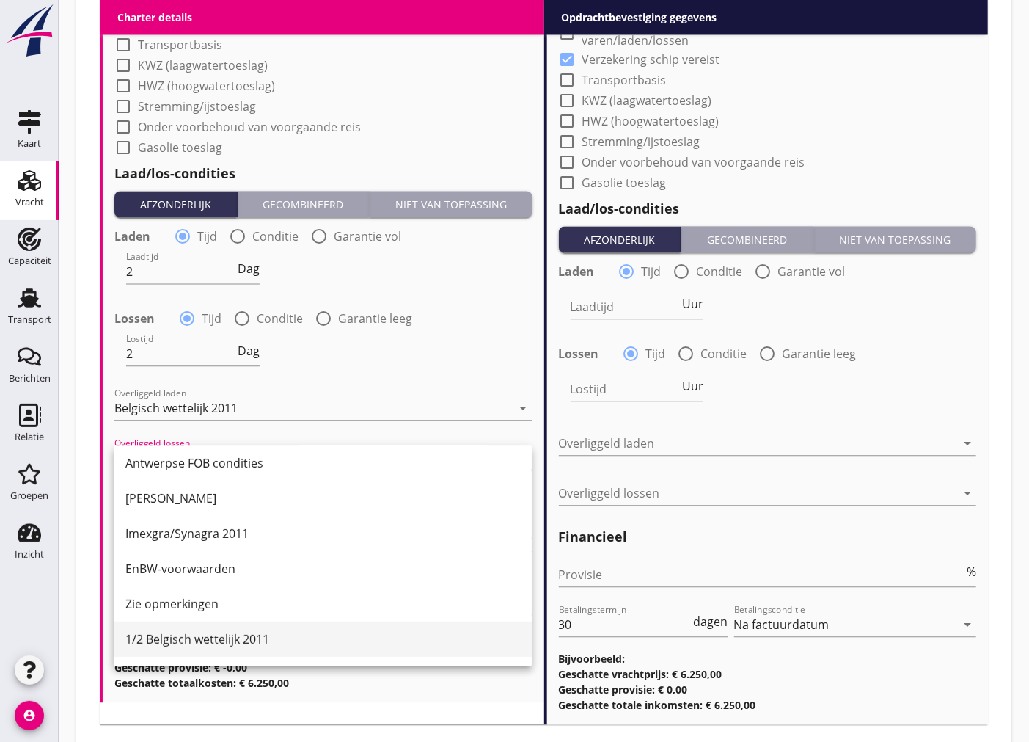
click at [263, 637] on div "1/2 Belgisch wettelijk 2011" at bounding box center [322, 639] width 395 height 18
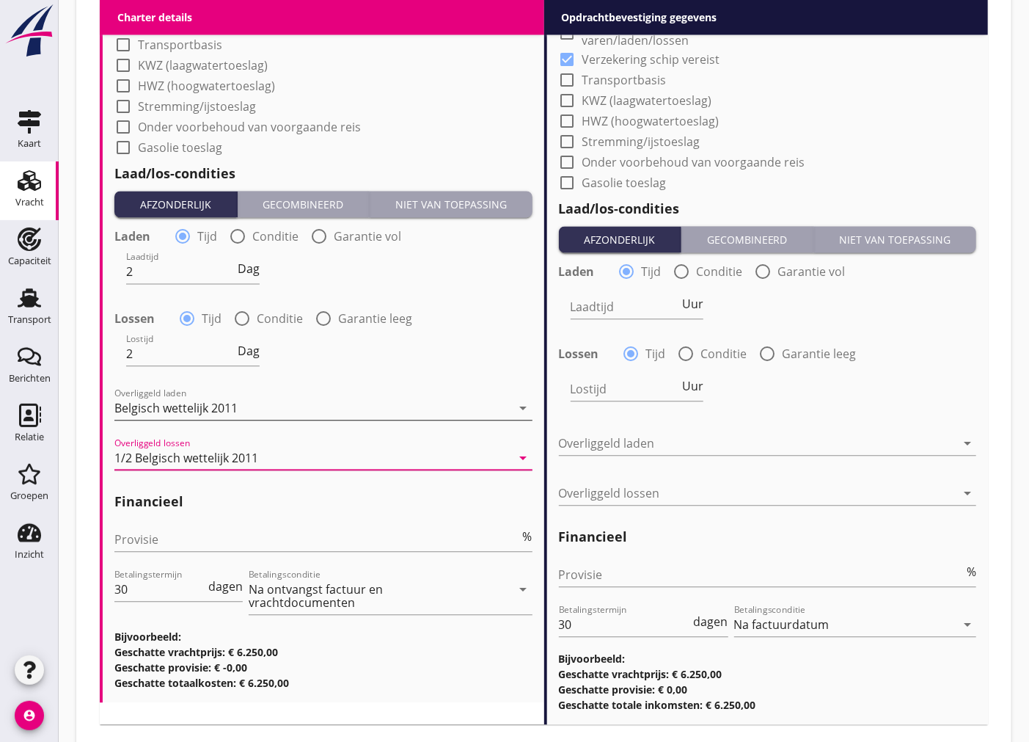
click at [224, 408] on div "Belgisch wettelijk 2011" at bounding box center [175, 407] width 123 height 13
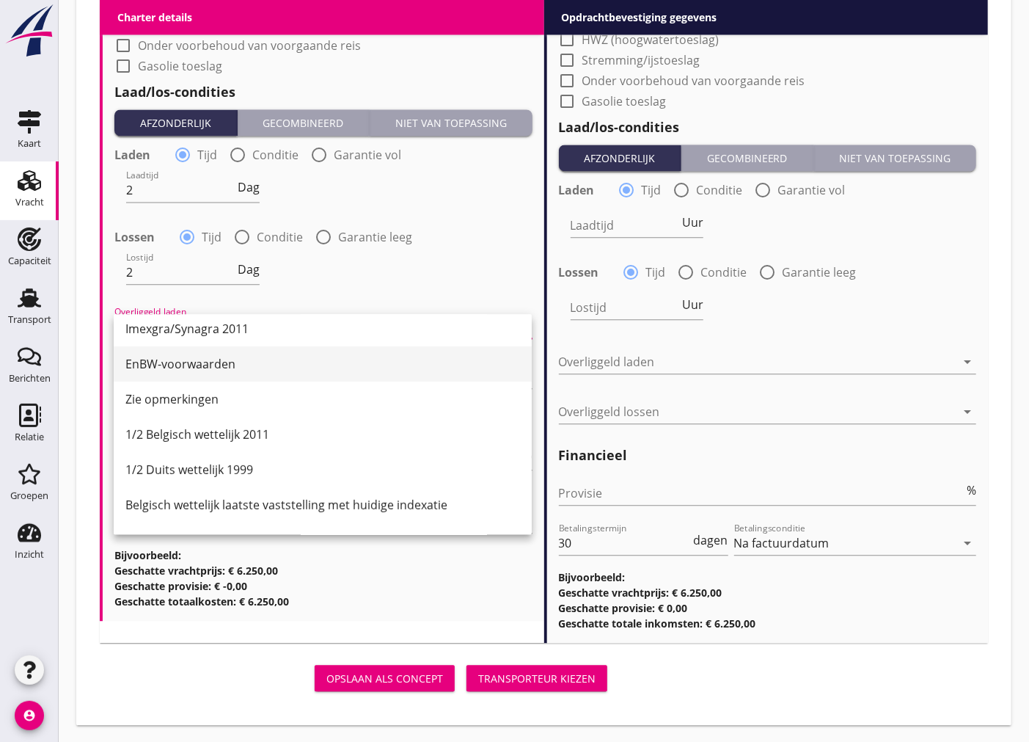
scroll to position [407, 0]
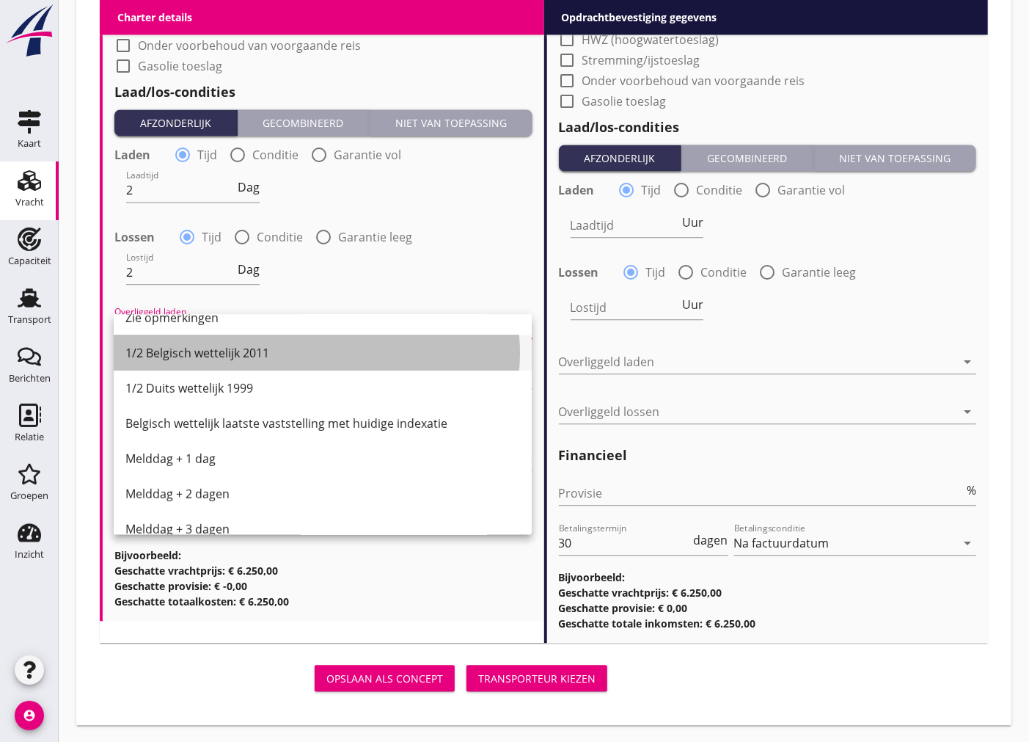
click at [208, 356] on div "1/2 Belgisch wettelijk 2011" at bounding box center [322, 353] width 395 height 18
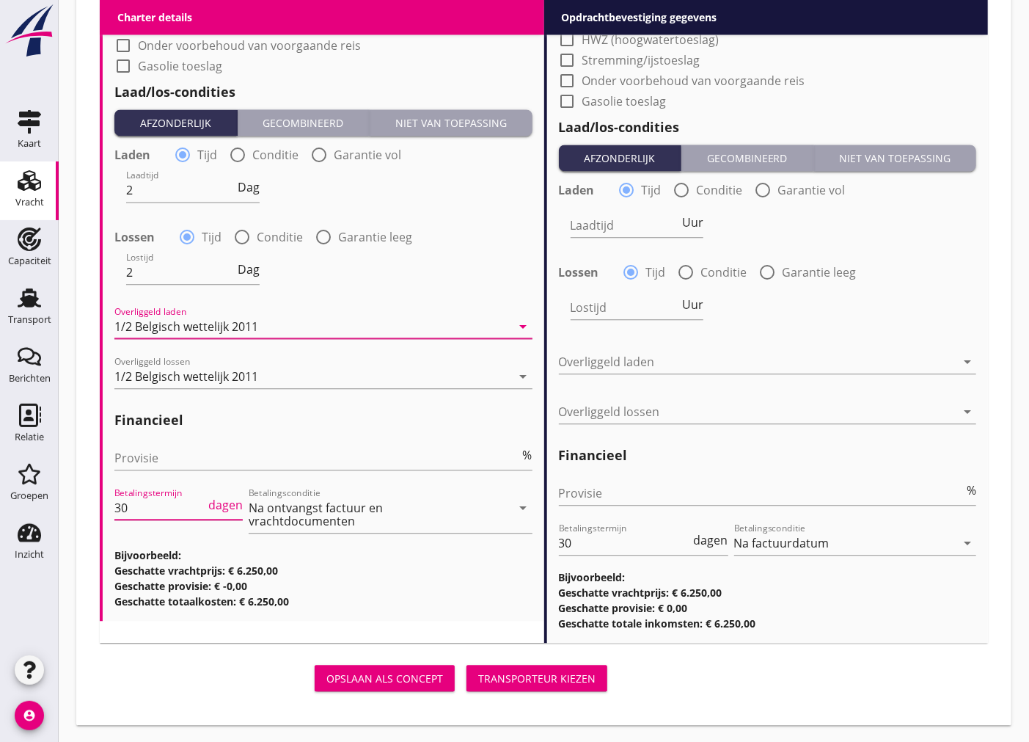
drag, startPoint x: 134, startPoint y: 510, endPoint x: 78, endPoint y: 511, distance: 55.8
type input "14"
click at [262, 458] on input "Provisie" at bounding box center [317, 457] width 406 height 23
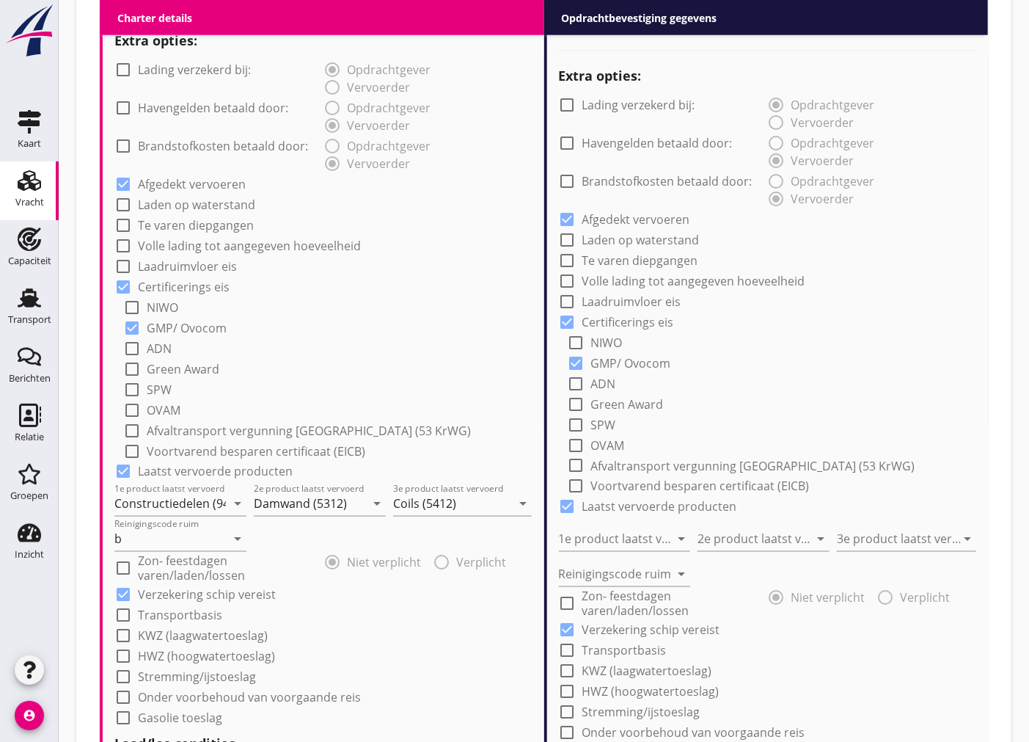
scroll to position [665, 0]
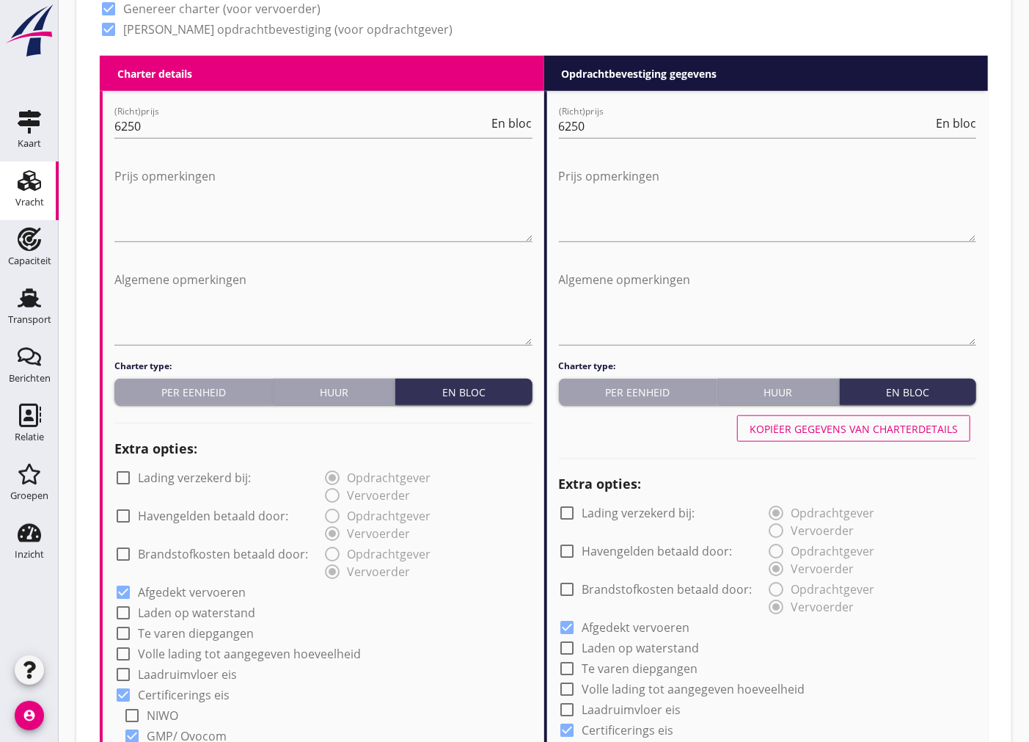
type input "5"
click at [911, 426] on div "Kopiëer gegevens van charterdetails" at bounding box center [854, 428] width 208 height 15
type input "Constructiedelen (9412)"
type input "Damwand (5312)"
type input "Coils (5412)"
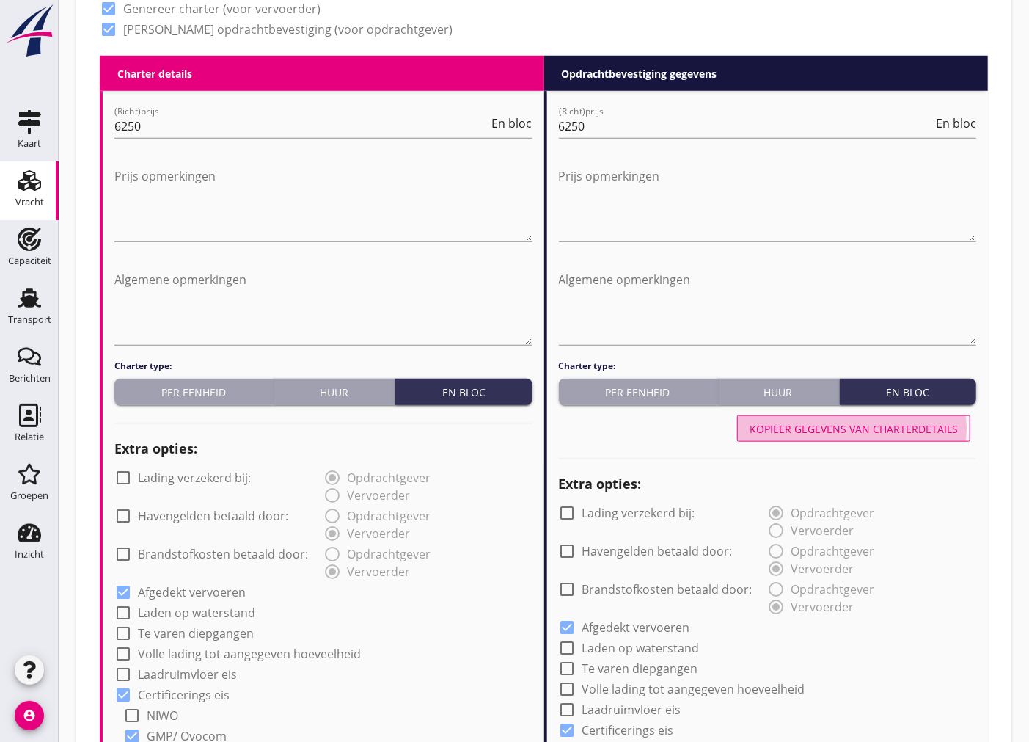
type input "b"
type input "2"
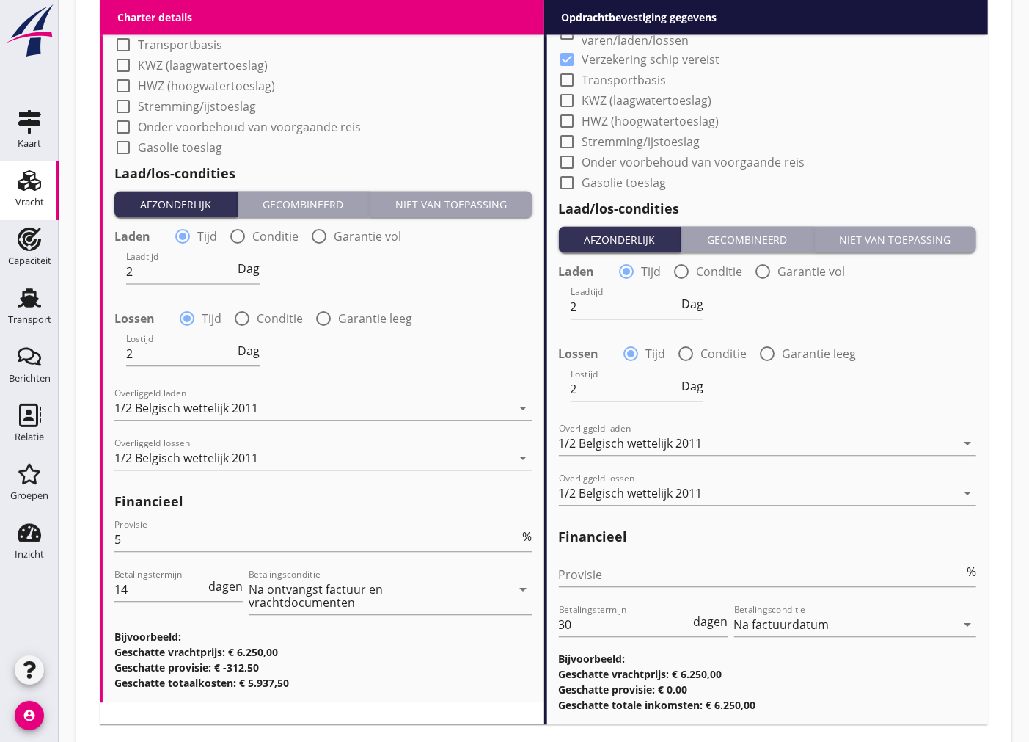
scroll to position [1725, 0]
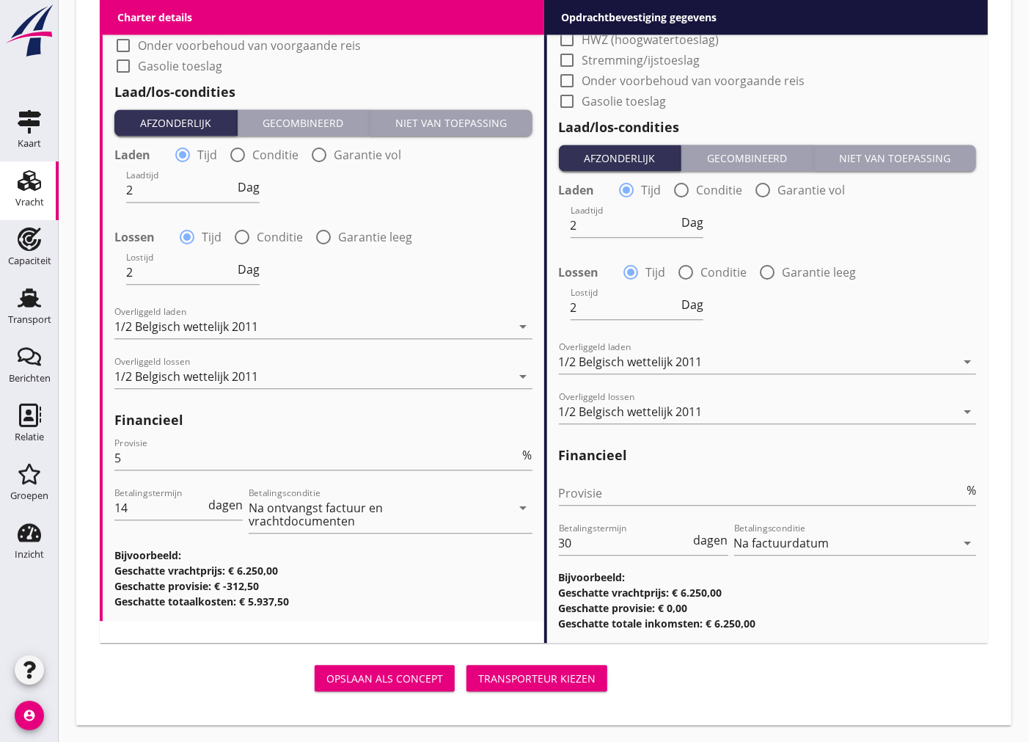
click at [555, 673] on div "Transporteur kiezen" at bounding box center [536, 678] width 117 height 15
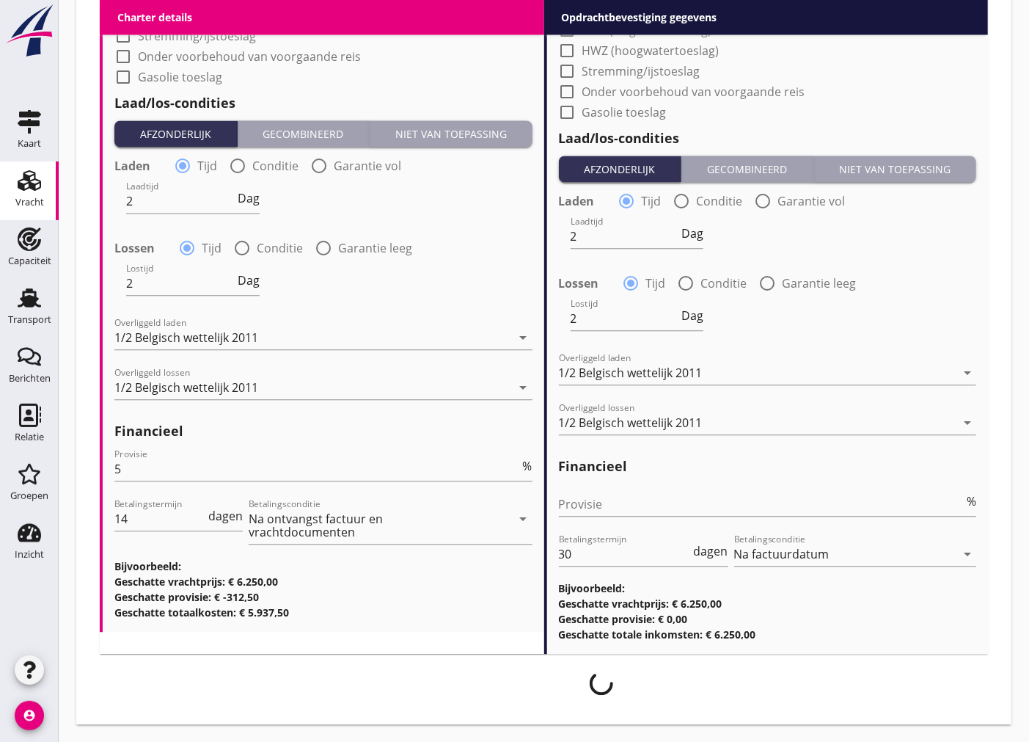
scroll to position [1712, 0]
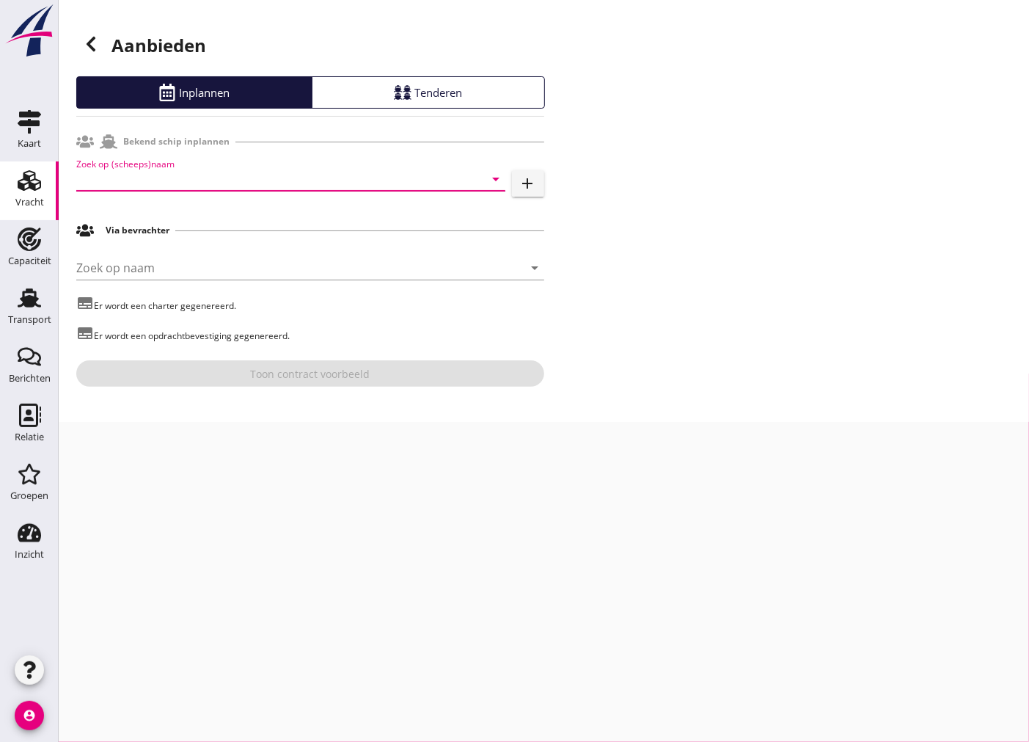
click at [252, 183] on input "Zoek op (scheeps)naam" at bounding box center [270, 178] width 388 height 23
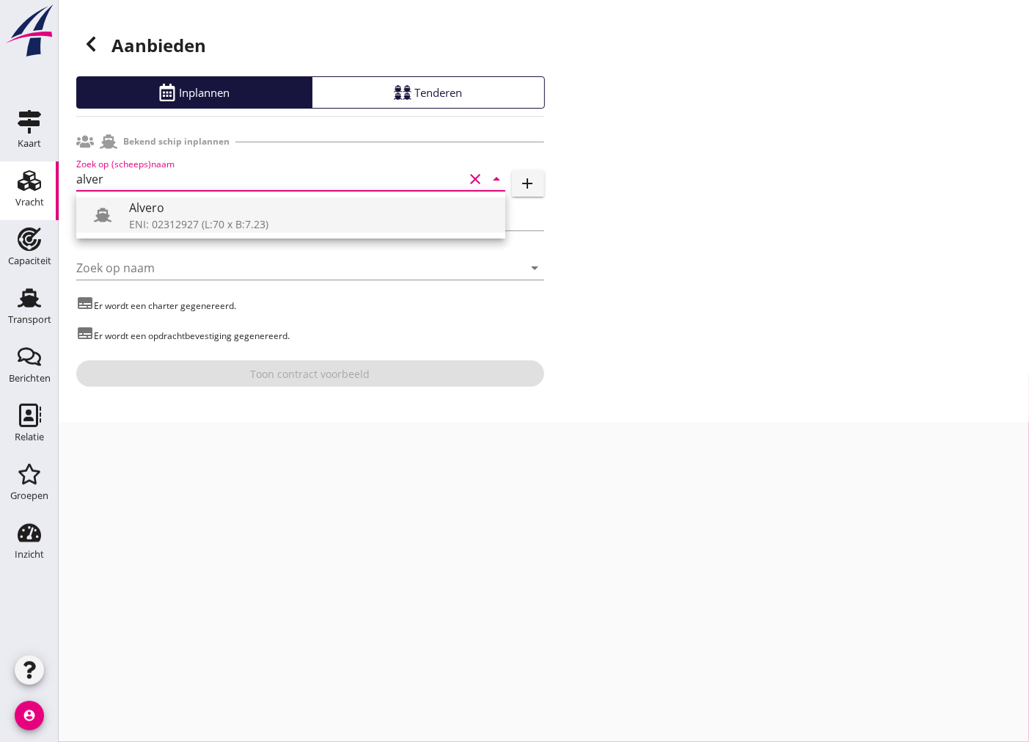
click at [242, 216] on div "ENI: 02312927 (L:70 x B:7.23)" at bounding box center [311, 223] width 365 height 15
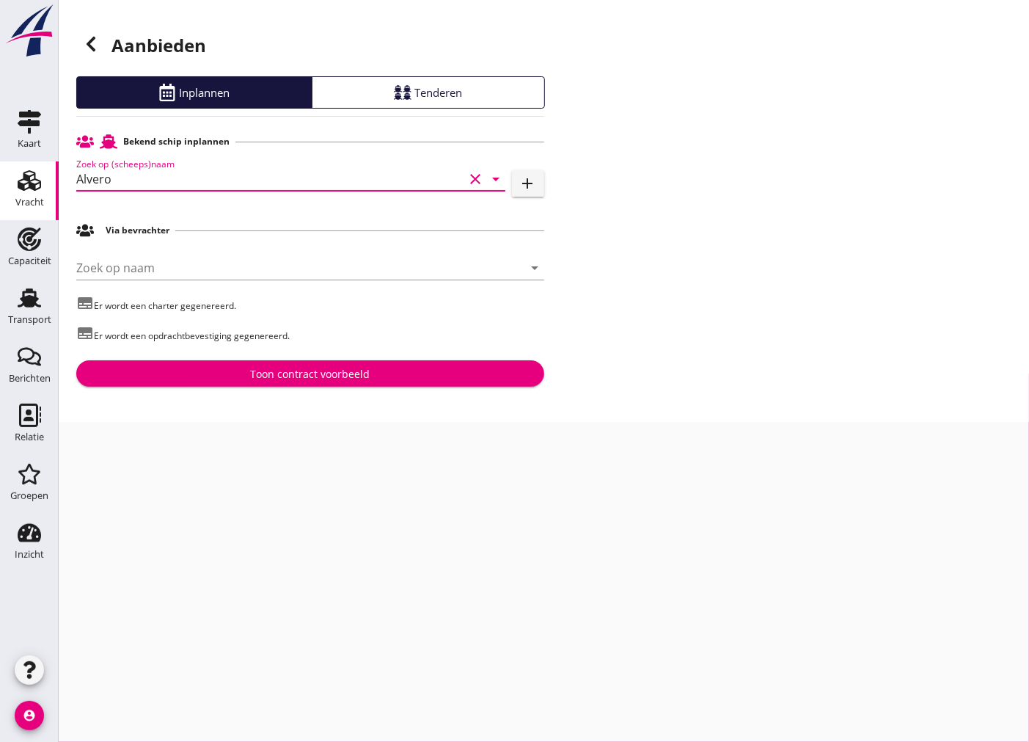
type input "Alvero"
click at [306, 376] on div "Toon contract voorbeeld" at bounding box center [310, 373] width 120 height 15
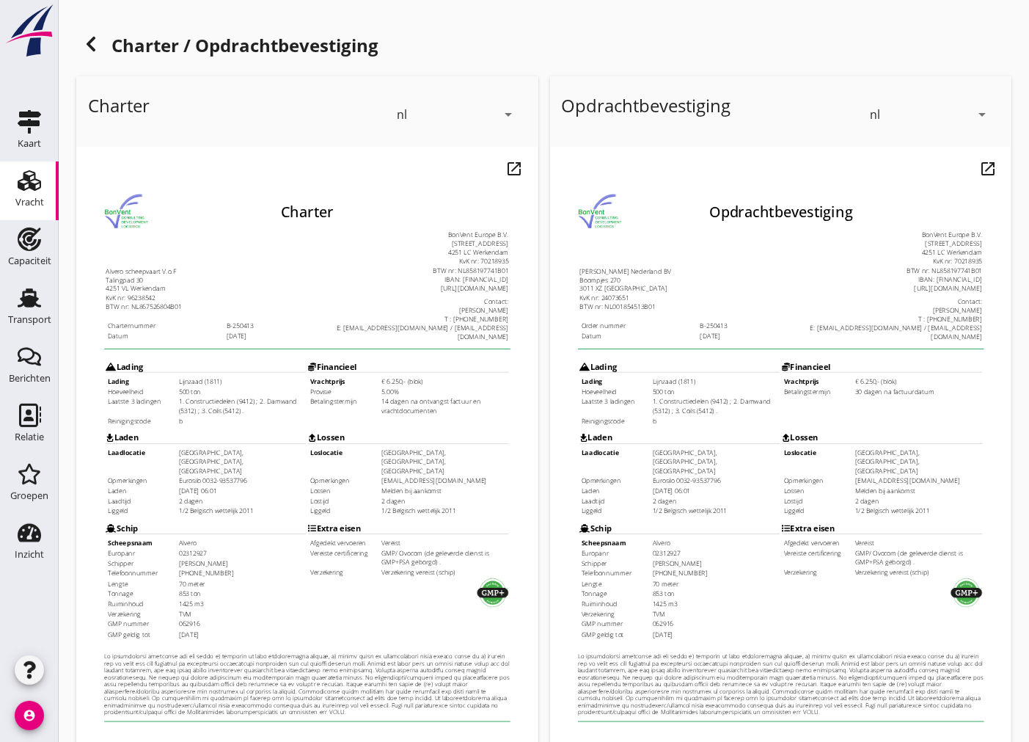
scroll to position [174, 0]
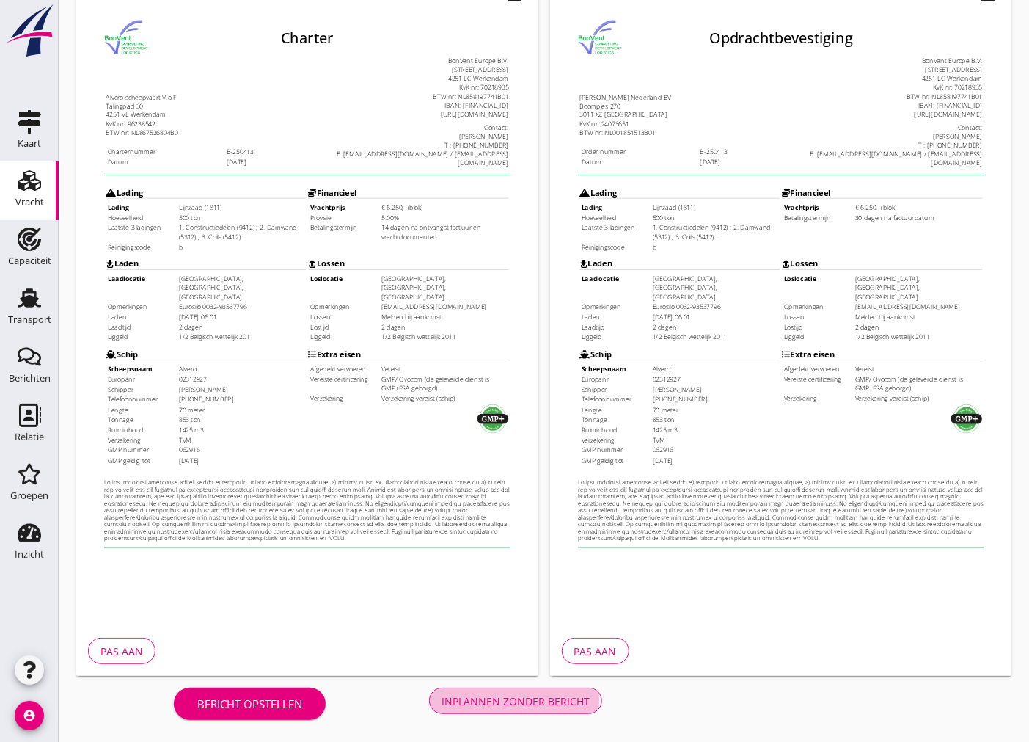
click at [533, 698] on div "Inplannen zonder bericht" at bounding box center [516, 700] width 148 height 15
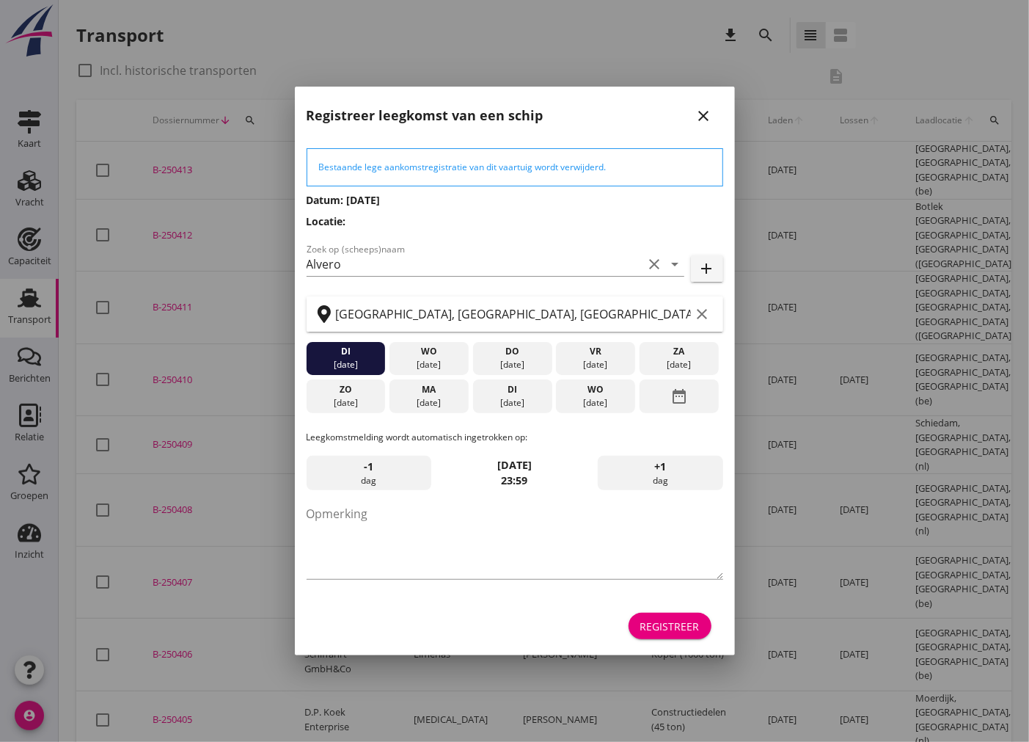
click at [673, 620] on div "Registreer" at bounding box center [669, 625] width 59 height 15
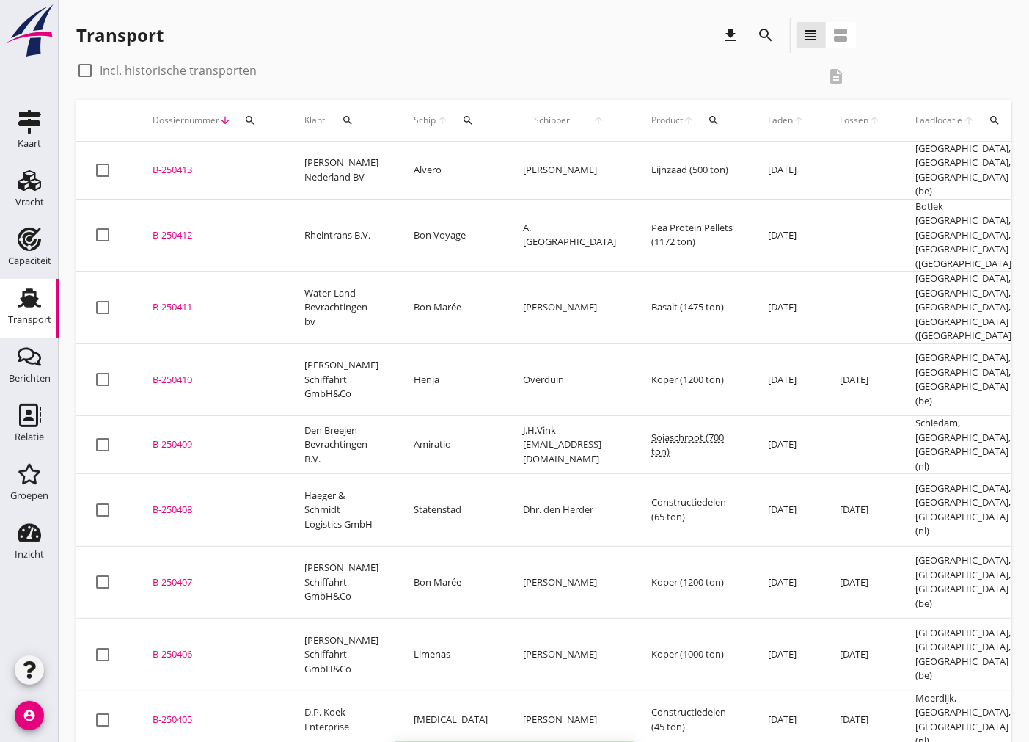
click at [177, 173] on td "B-250413 upload_file Drop hier uw bestand om het aan het dossier toe te voegen" at bounding box center [211, 171] width 152 height 58
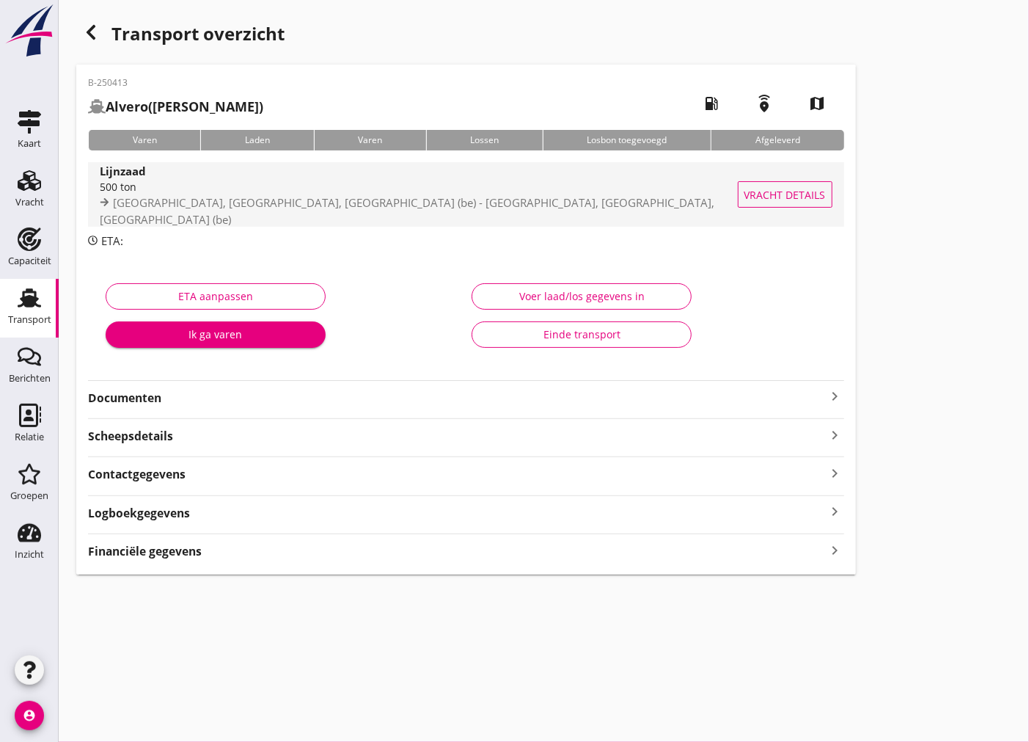
click at [345, 179] on div "Lijnzaad" at bounding box center [425, 170] width 651 height 17
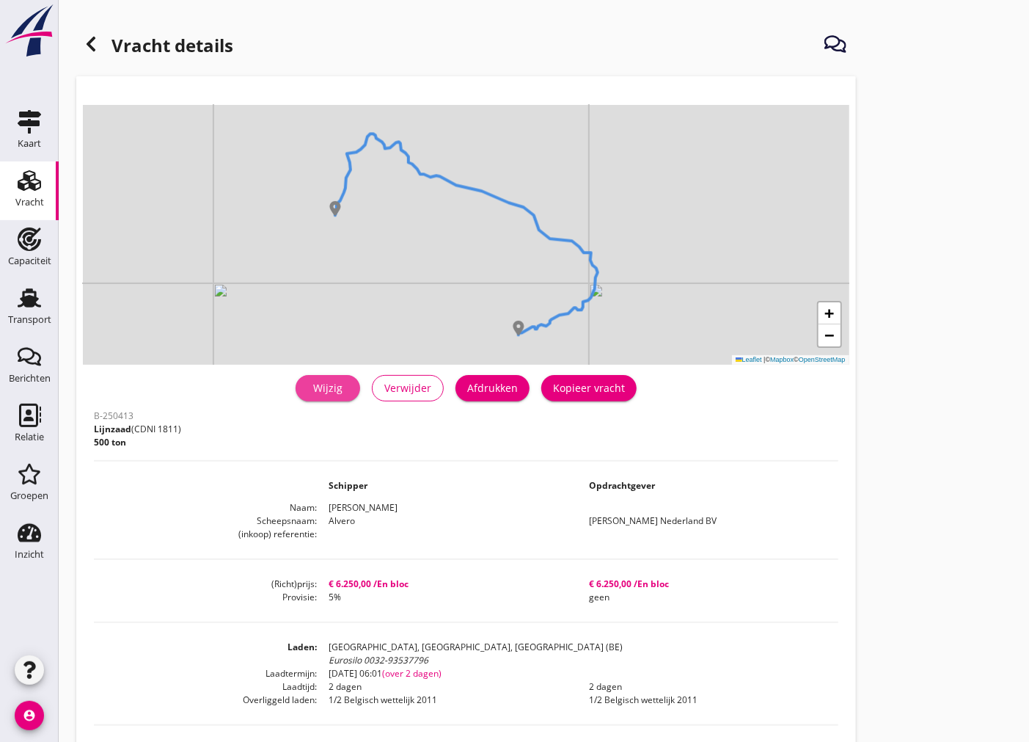
click at [335, 385] on div "Wijzig" at bounding box center [327, 387] width 41 height 15
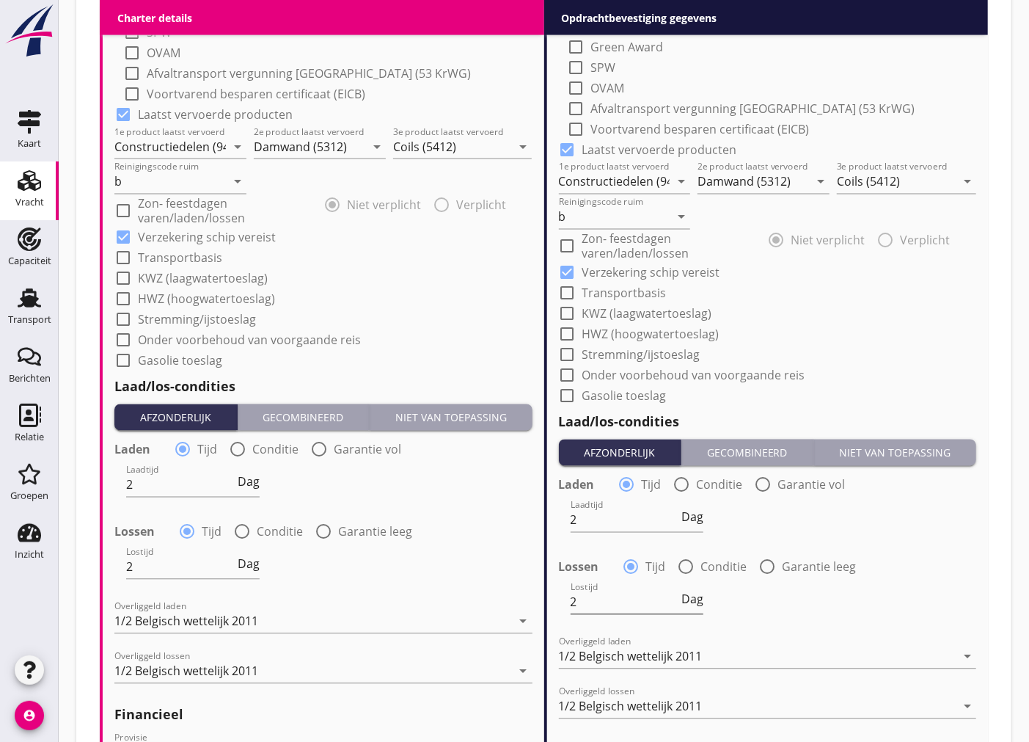
scroll to position [1549, 0]
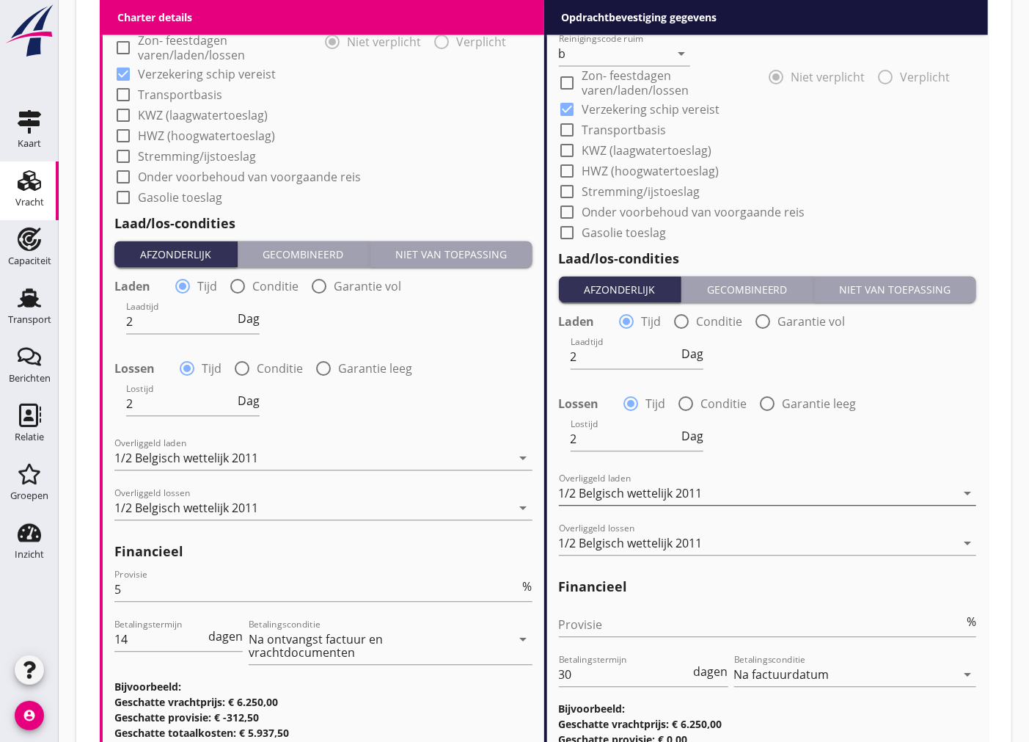
click at [684, 493] on div "1/2 Belgisch wettelijk 2011" at bounding box center [631, 492] width 144 height 13
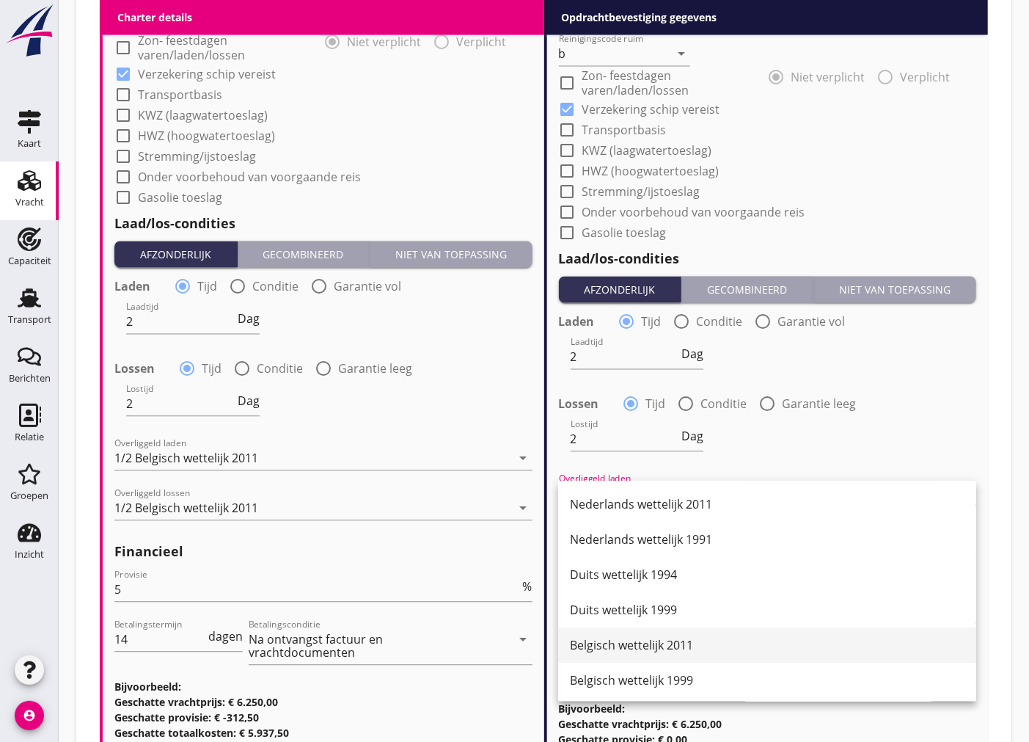
scroll to position [81, 0]
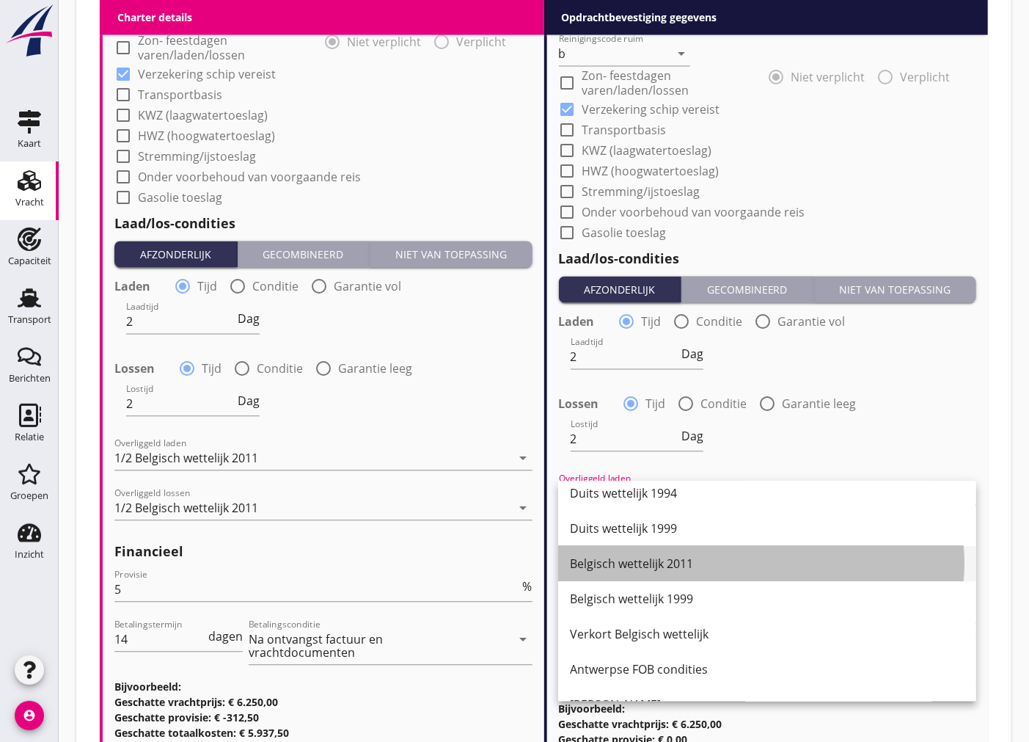
click at [697, 570] on div "Belgisch wettelijk 2011" at bounding box center [767, 564] width 395 height 18
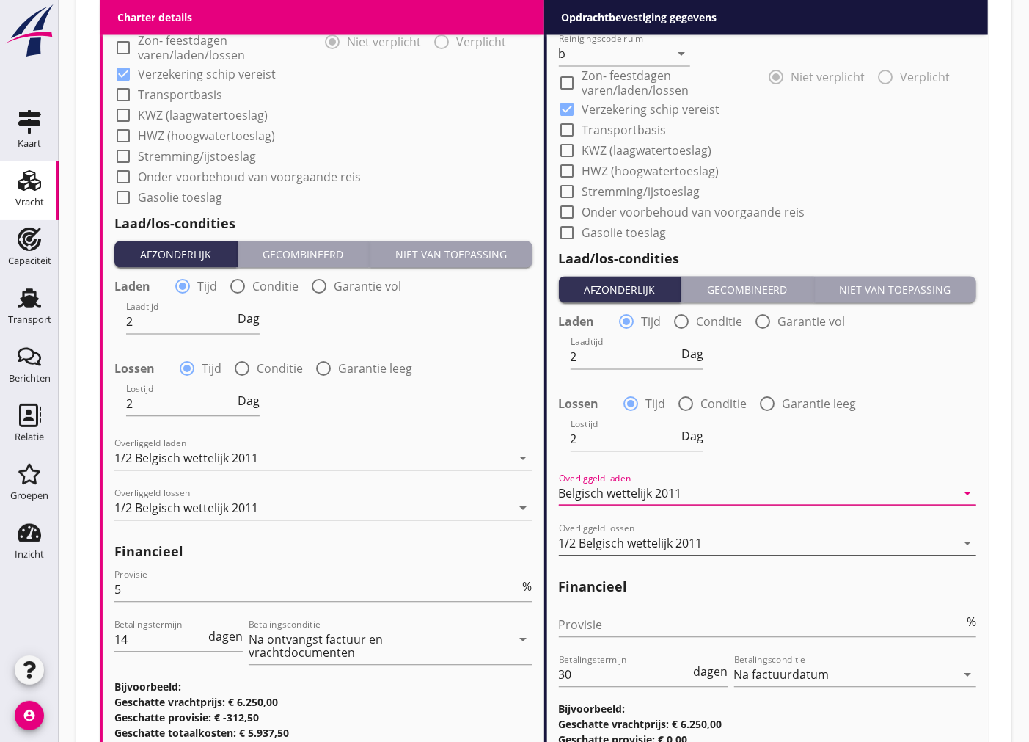
click at [759, 538] on div "1/2 Belgisch wettelijk 2011" at bounding box center [758, 542] width 398 height 23
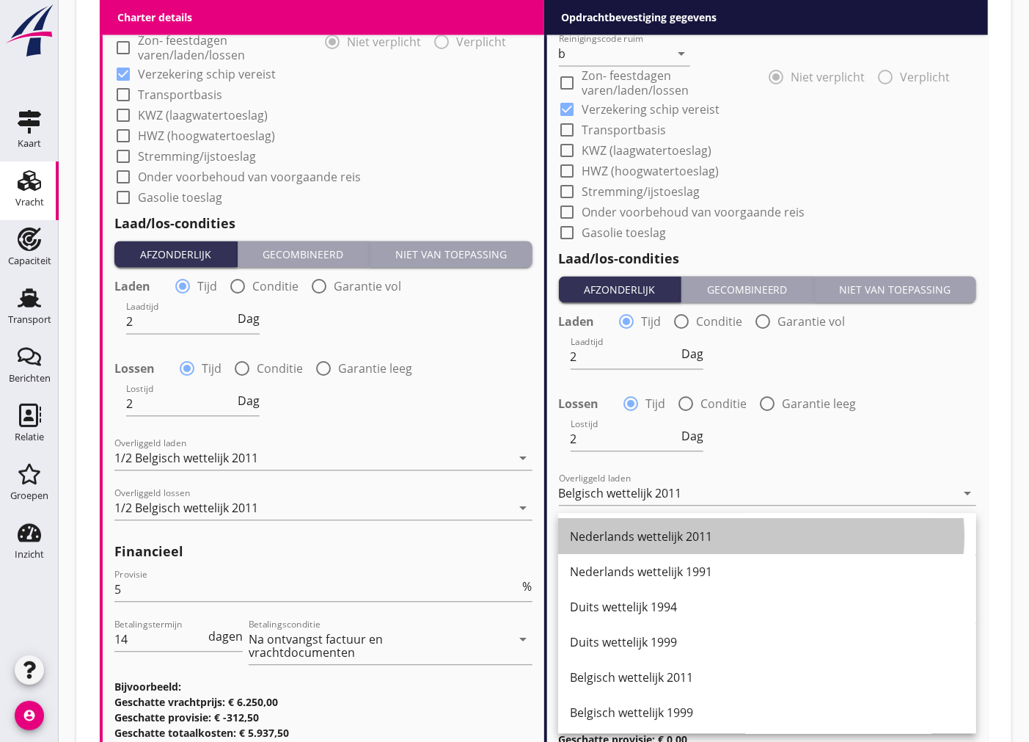
click at [759, 538] on div "Nederlands wettelijk 2011" at bounding box center [767, 536] width 395 height 18
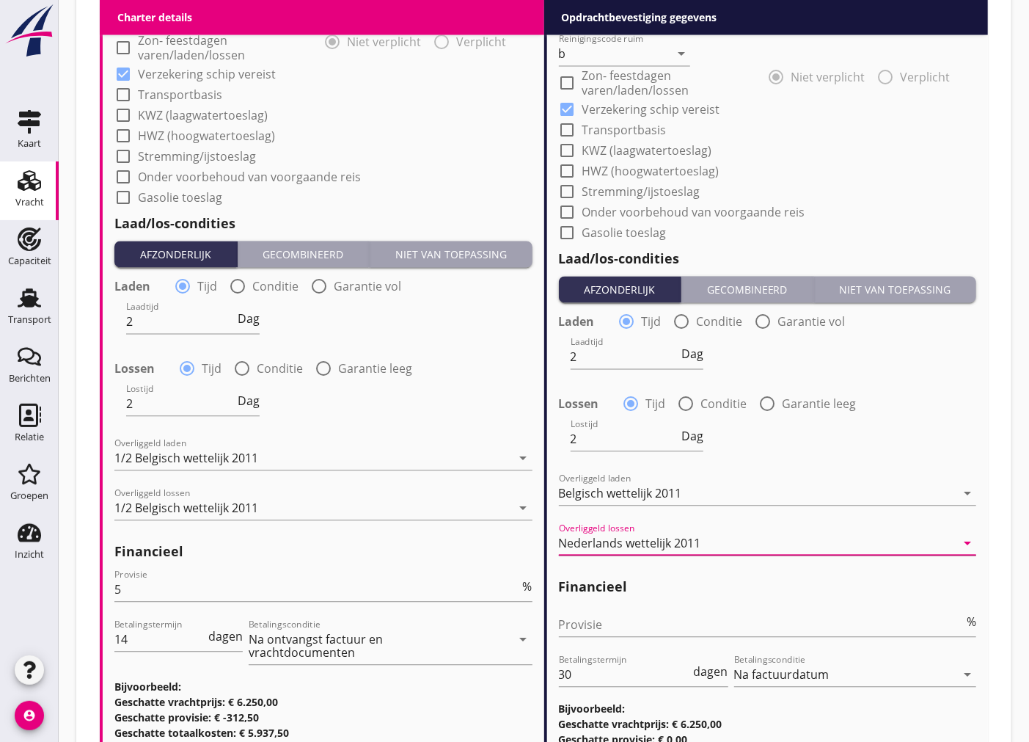
click at [759, 538] on div "Nederlands wettelijk 2011" at bounding box center [758, 542] width 398 height 23
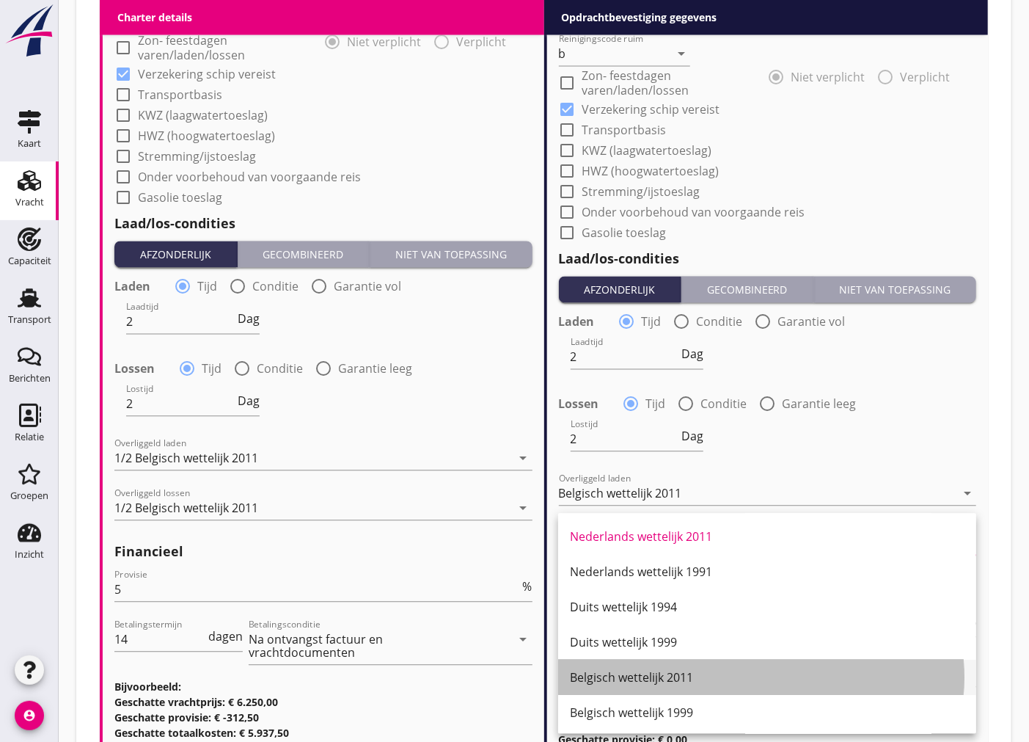
click at [756, 684] on div "Belgisch wettelijk 2011" at bounding box center [767, 677] width 395 height 18
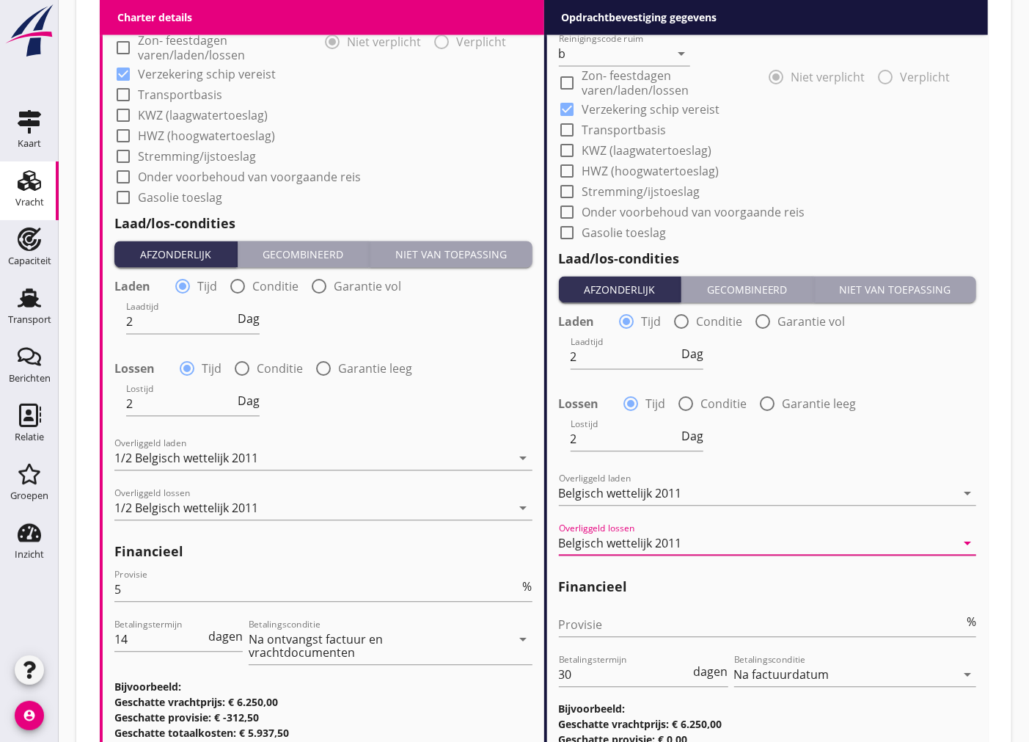
scroll to position [1680, 0]
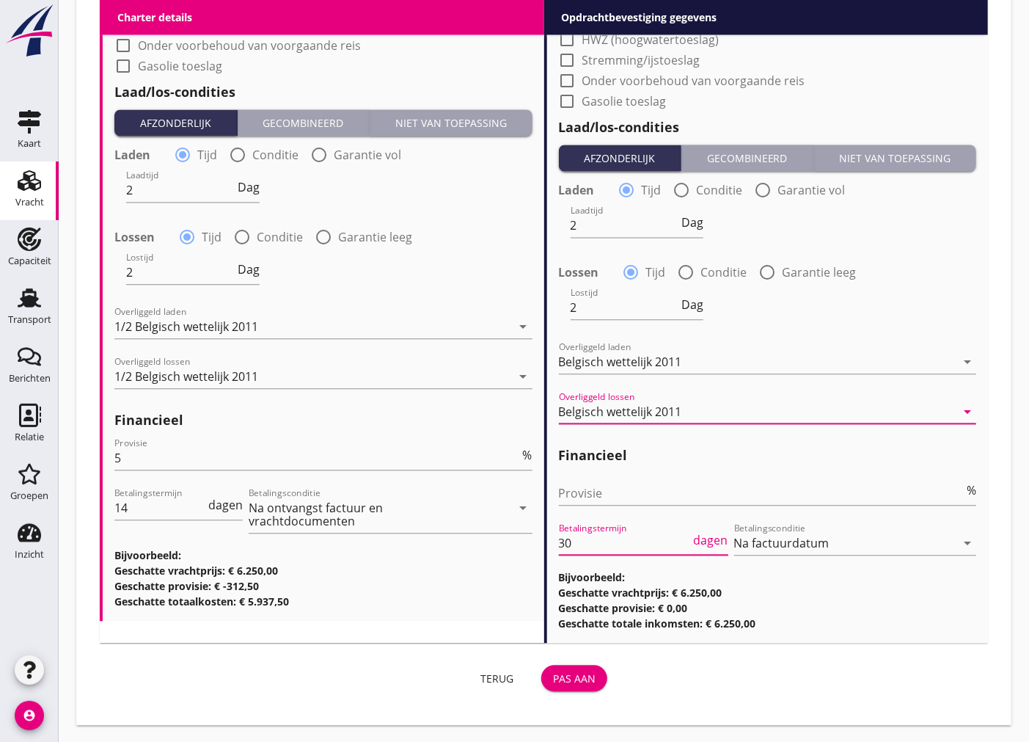
drag, startPoint x: 595, startPoint y: 543, endPoint x: 514, endPoint y: 544, distance: 81.4
type input "14"
click at [587, 680] on div "Pas aan" at bounding box center [574, 678] width 43 height 15
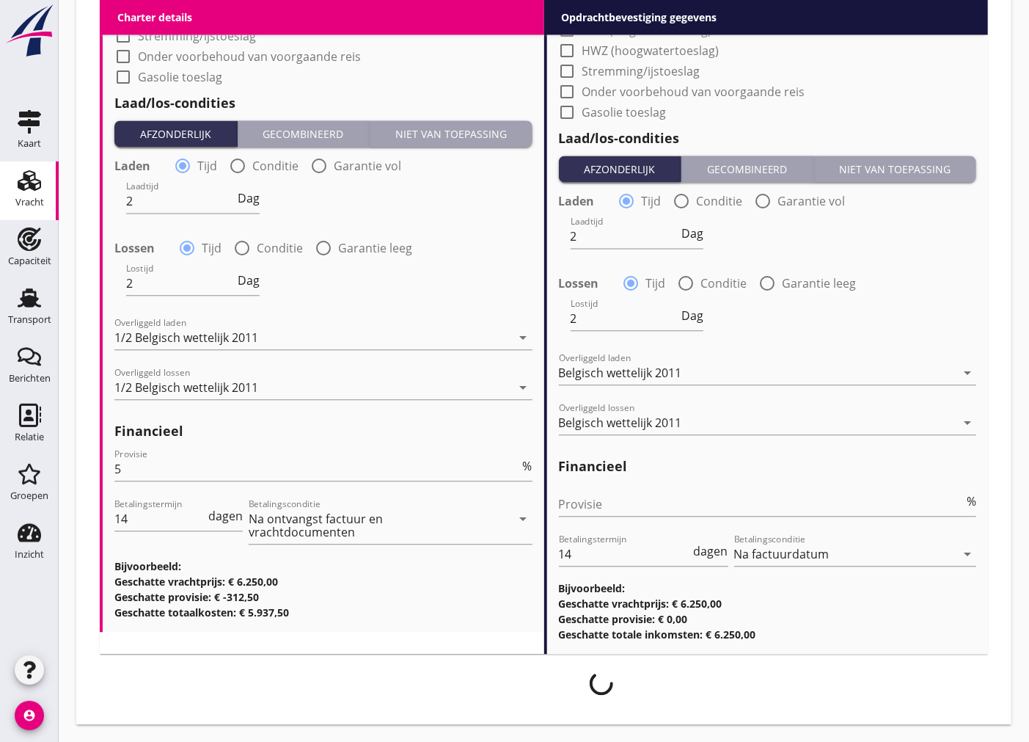
scroll to position [1668, 0]
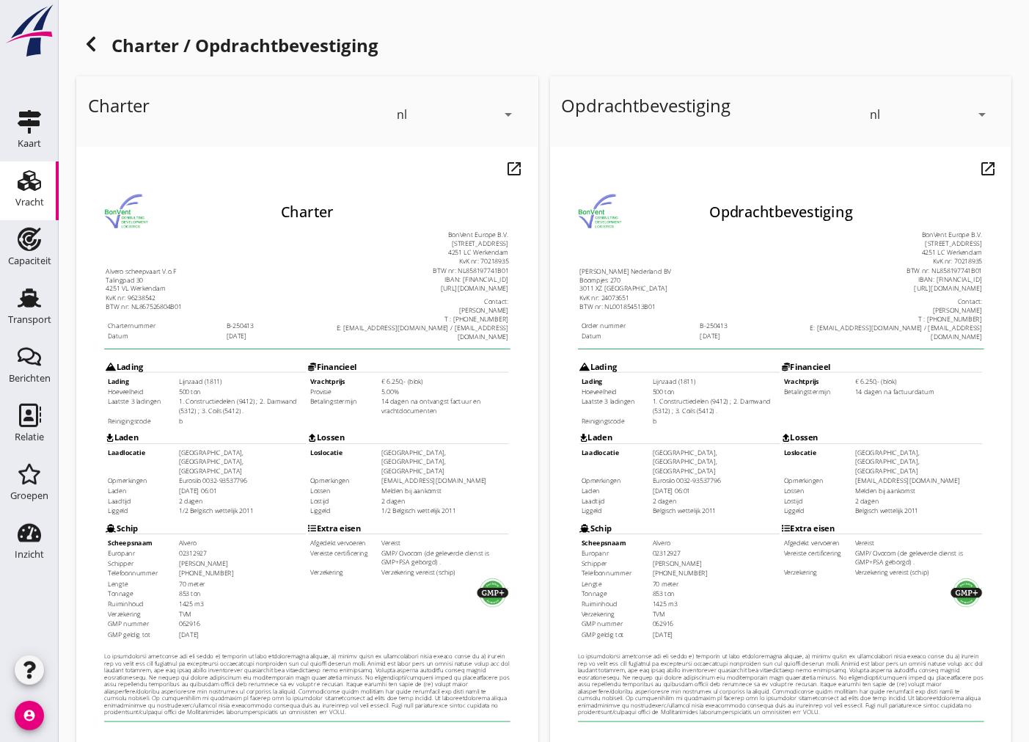
scroll to position [174, 0]
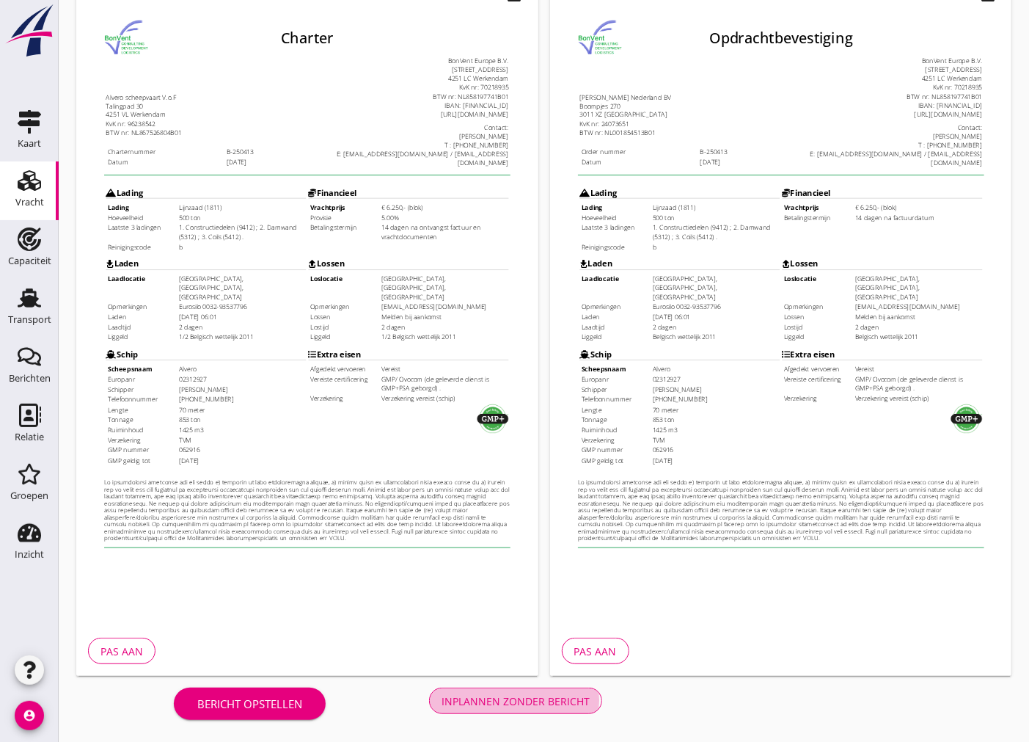
click at [566, 702] on div "Inplannen zonder bericht" at bounding box center [516, 700] width 148 height 15
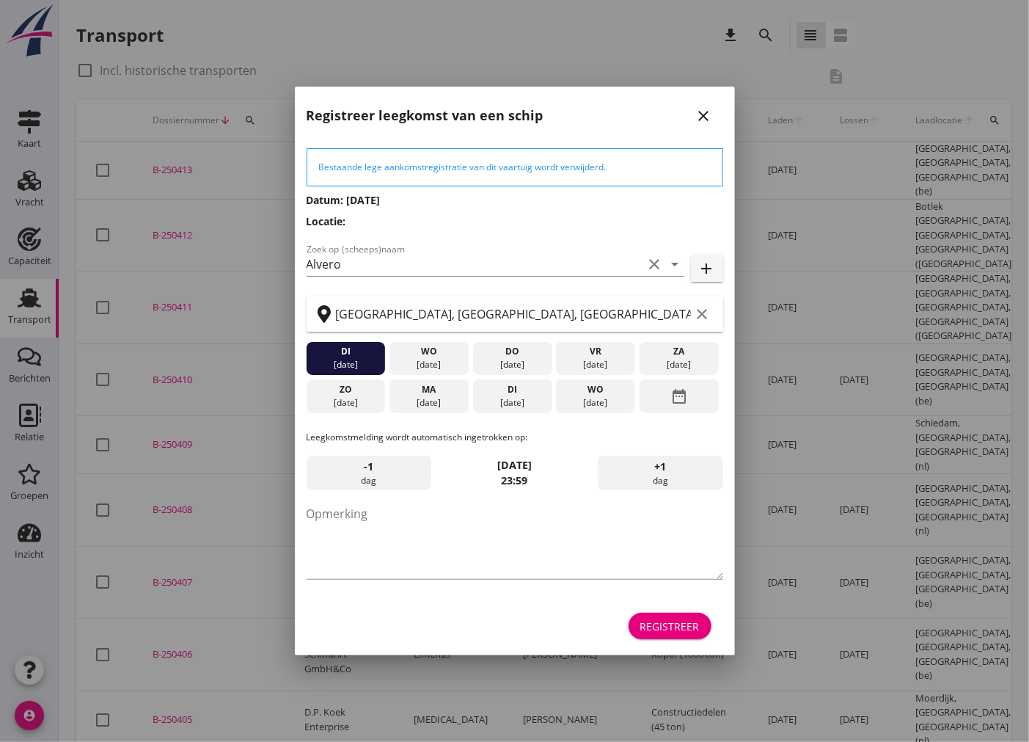
click at [680, 621] on div "Registreer" at bounding box center [669, 625] width 59 height 15
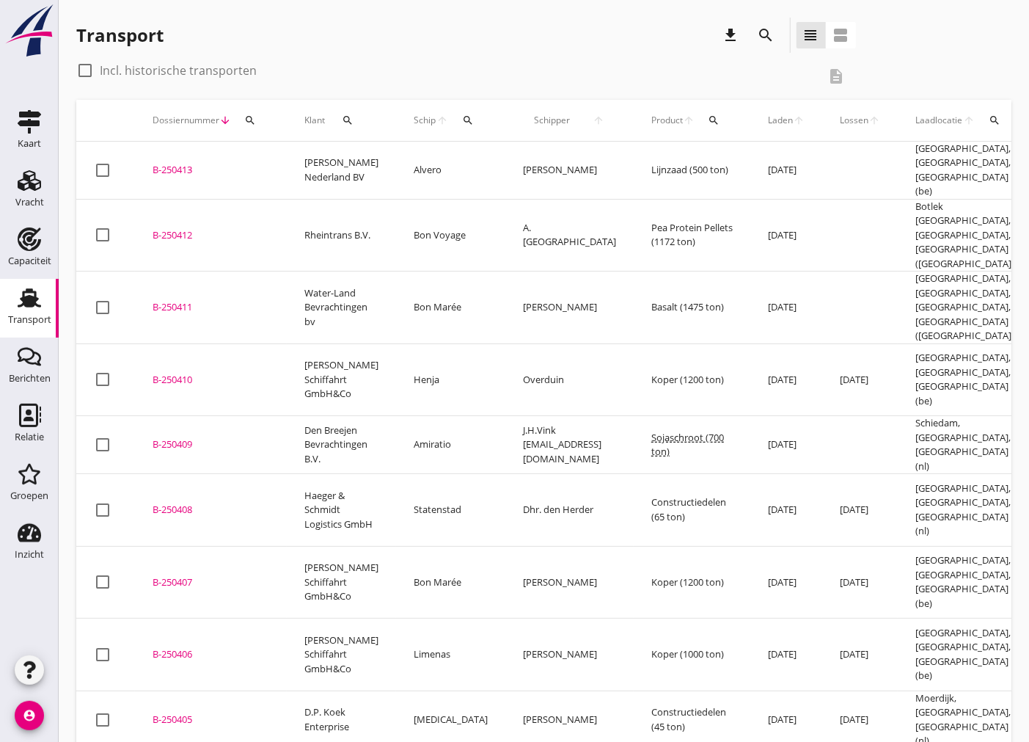
click at [164, 163] on div "B-250413" at bounding box center [211, 170] width 117 height 15
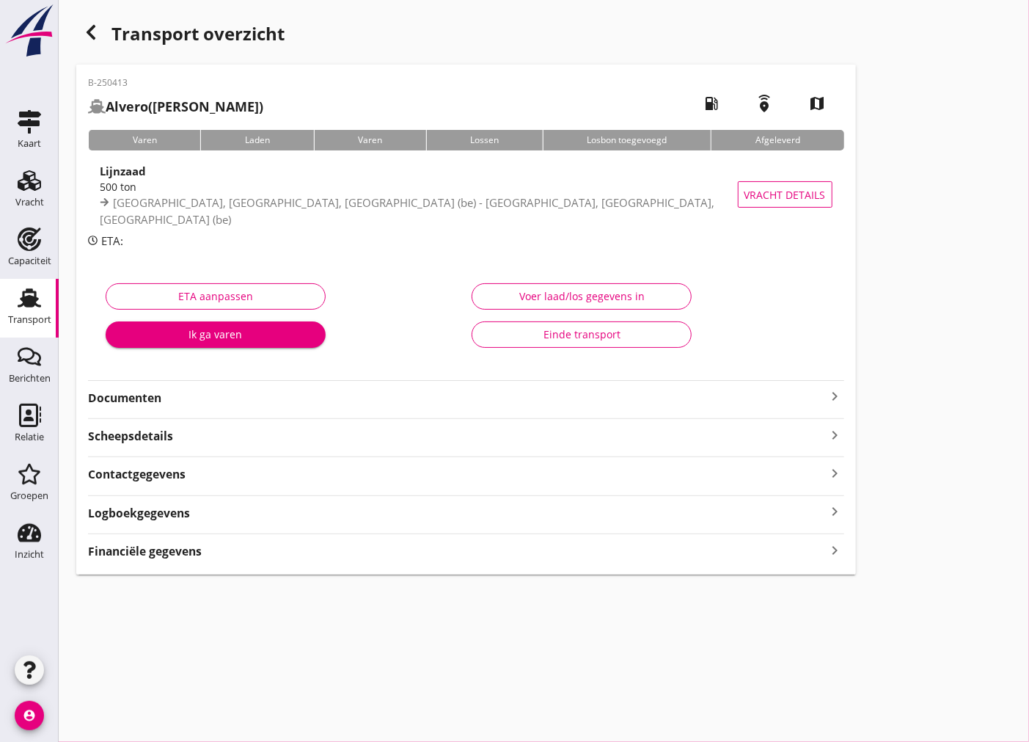
click at [246, 402] on strong "Documenten" at bounding box center [457, 398] width 739 height 17
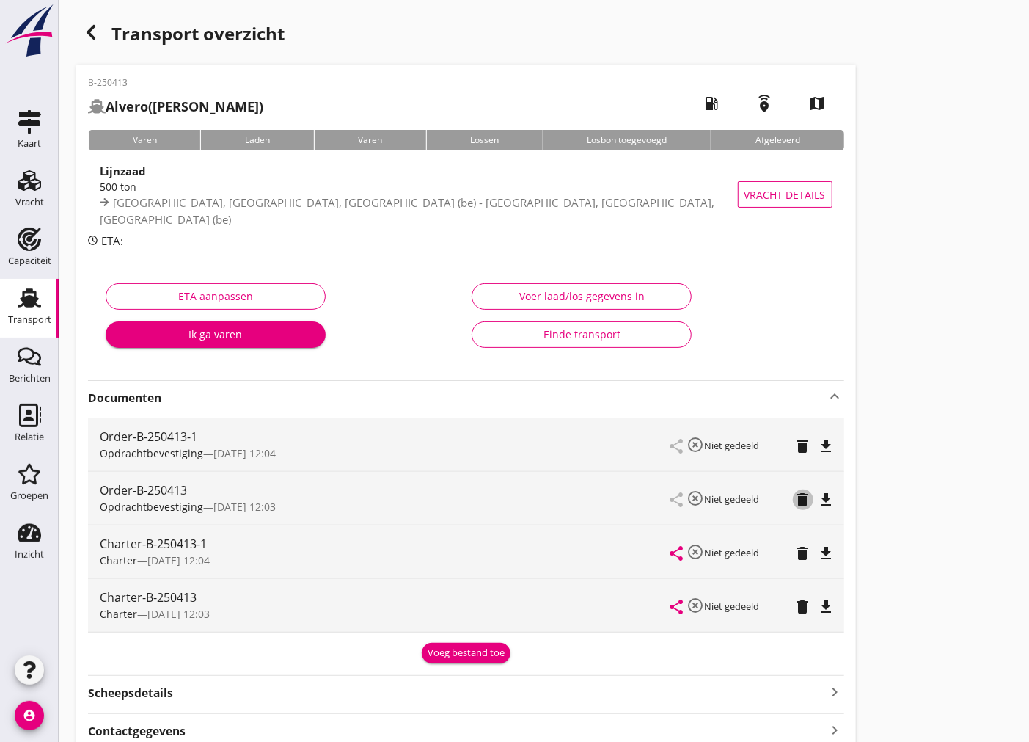
click at [802, 497] on icon "delete" at bounding box center [804, 500] width 18 height 18
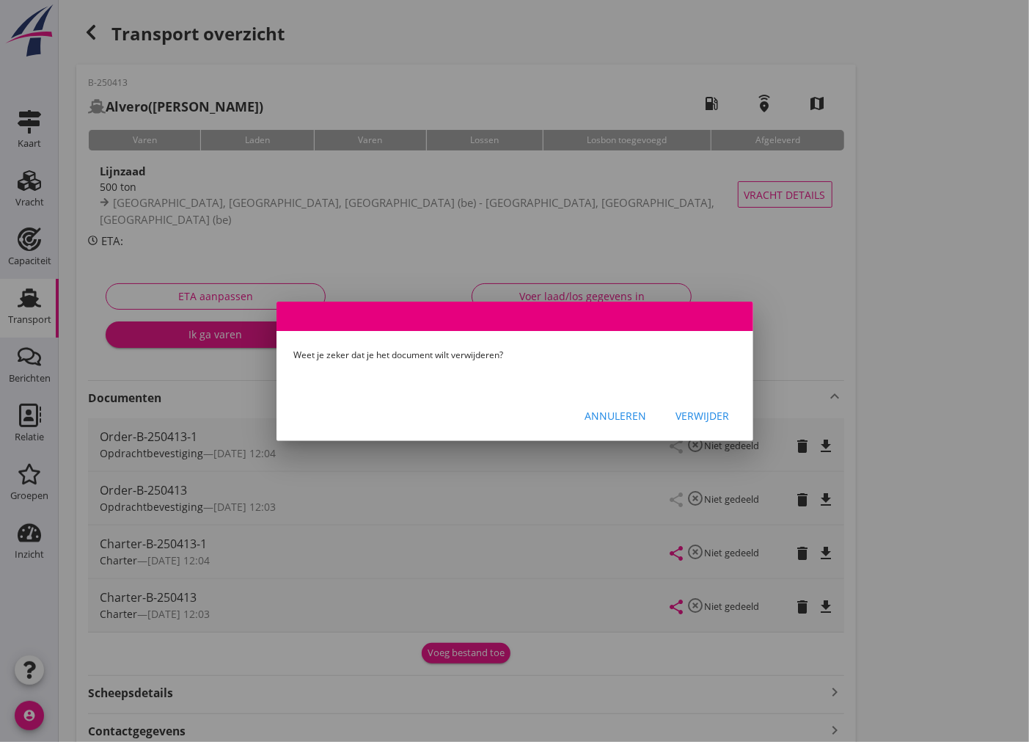
click at [693, 420] on div "Verwijder" at bounding box center [703, 415] width 54 height 15
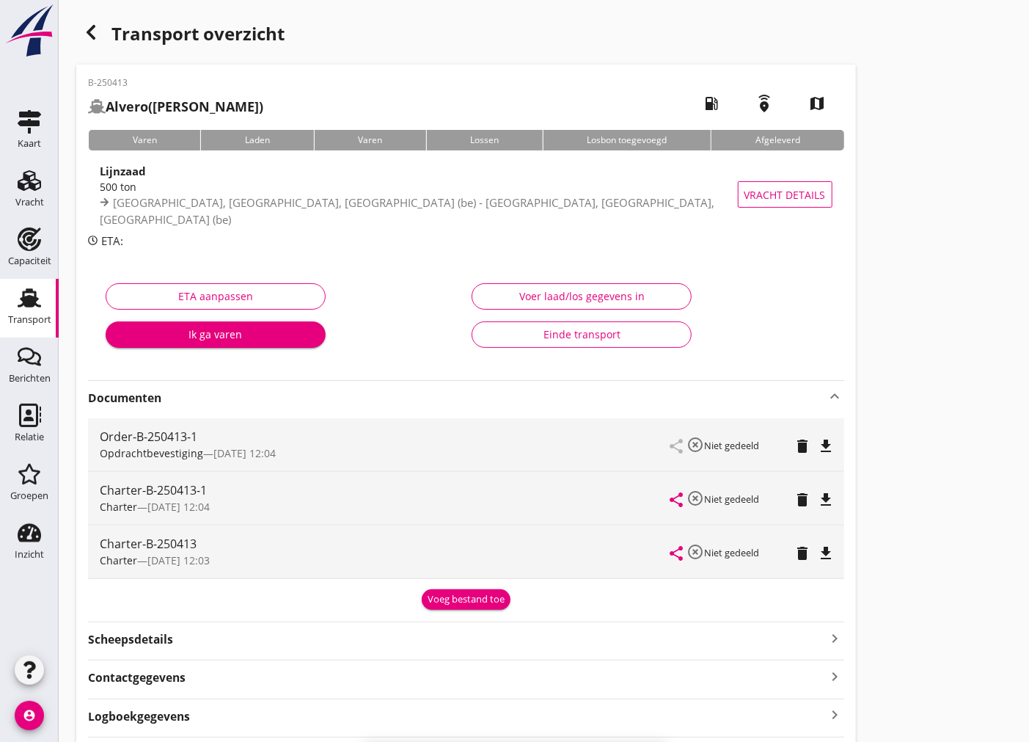
click at [800, 555] on icon "delete" at bounding box center [804, 553] width 18 height 18
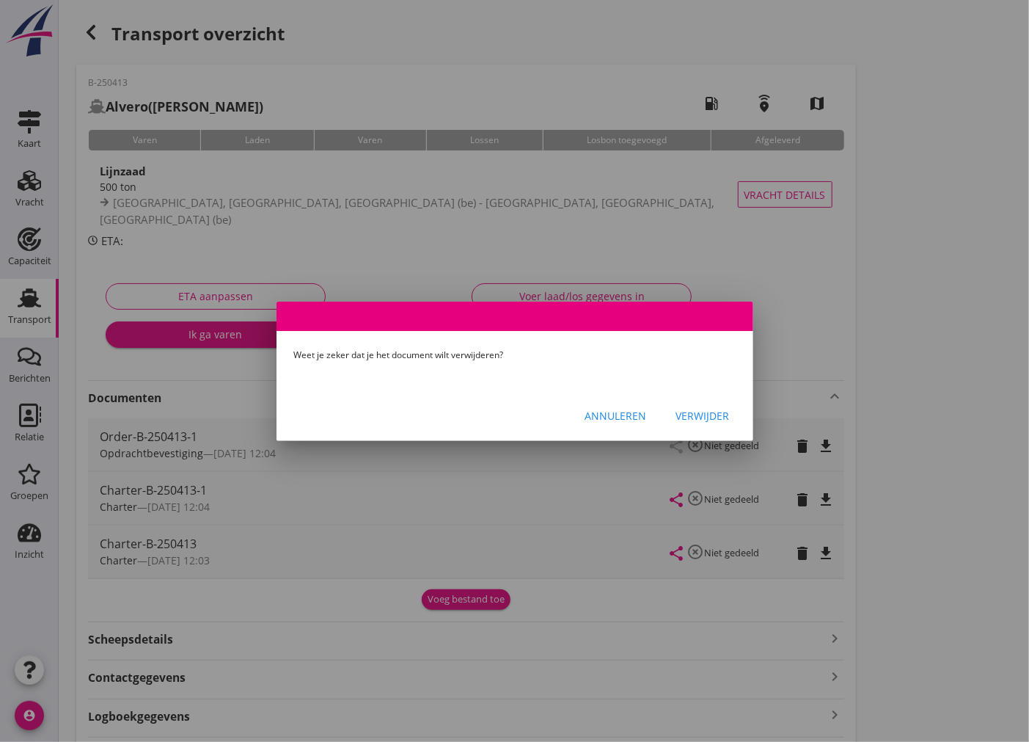
click at [692, 412] on div "Verwijder" at bounding box center [703, 415] width 54 height 15
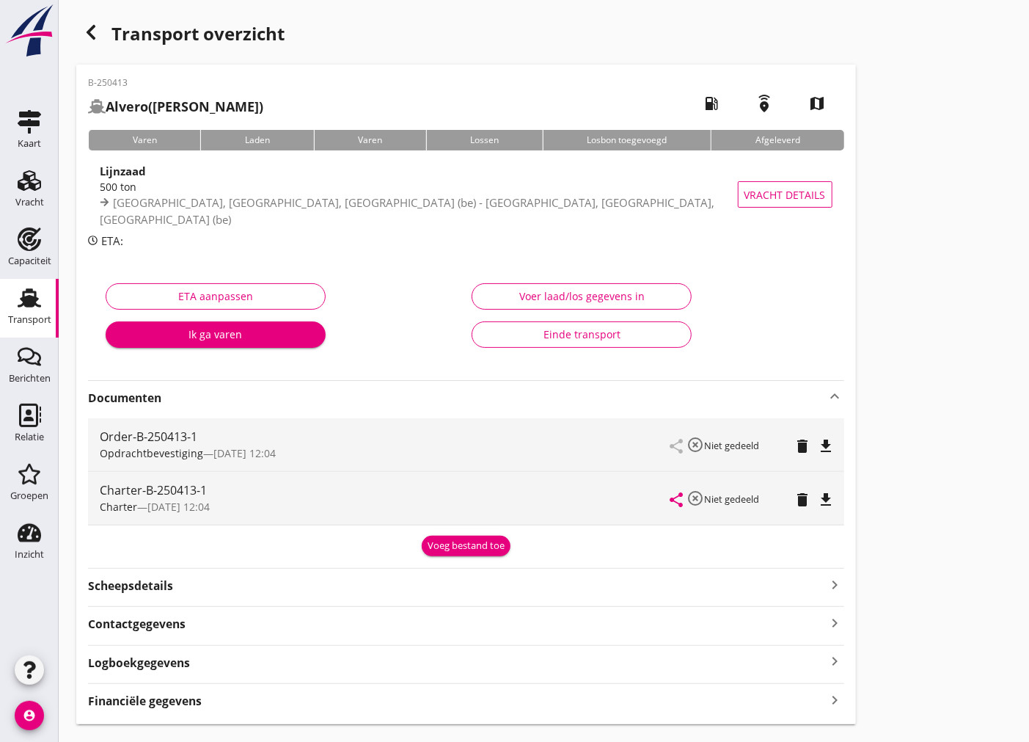
click at [829, 450] on icon "file_download" at bounding box center [827, 446] width 18 height 18
click at [835, 505] on div "Charter-B-250413-1 Charter — [DATE] 12:04 share highlight_off Niet gedeeld dele…" at bounding box center [466, 498] width 756 height 53
click at [833, 503] on icon "file_download" at bounding box center [827, 500] width 18 height 18
click at [346, 574] on div "Scheepsdetails keyboard_arrow_right" at bounding box center [466, 584] width 756 height 20
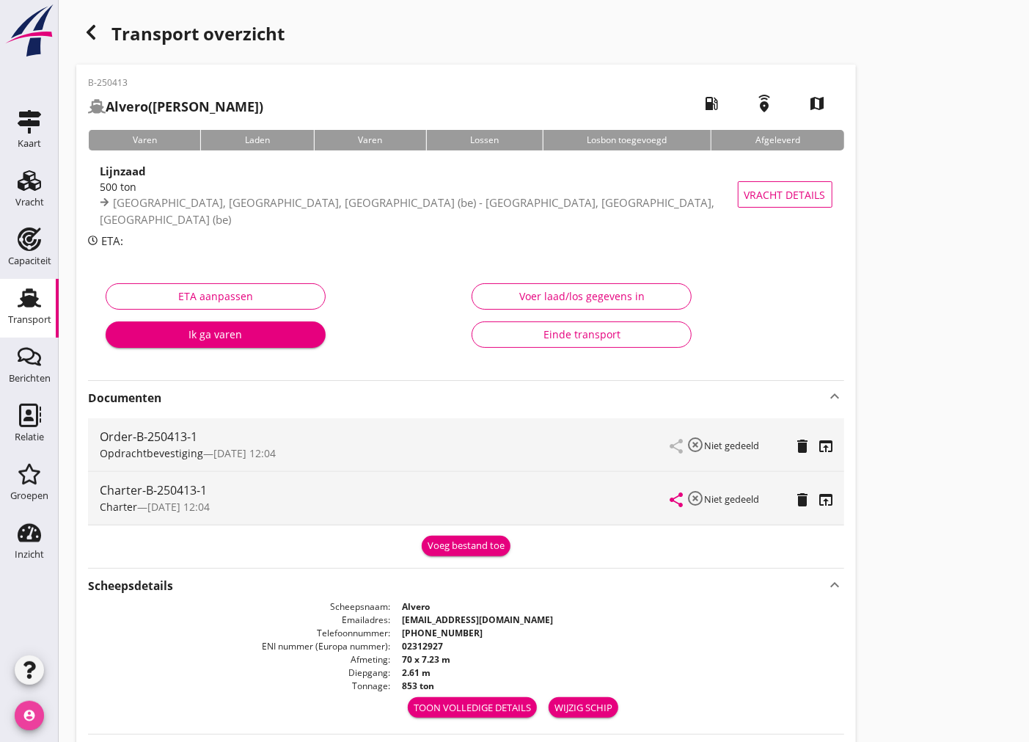
click at [37, 724] on icon "account_circle" at bounding box center [29, 715] width 29 height 29
click at [114, 701] on div "Uitloggen" at bounding box center [110, 710] width 62 height 18
